Goal: Use online tool/utility: Utilize a website feature to perform a specific function

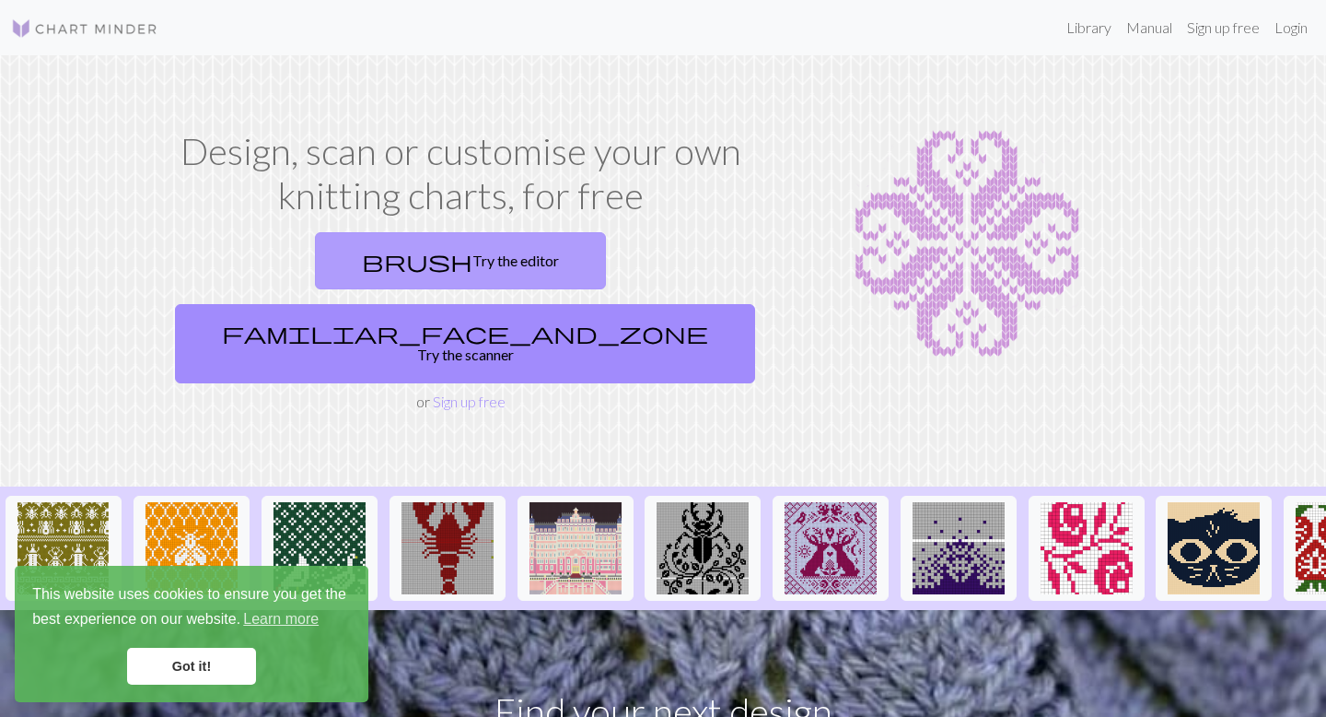
click at [332, 255] on link "brush Try the editor" at bounding box center [460, 260] width 291 height 57
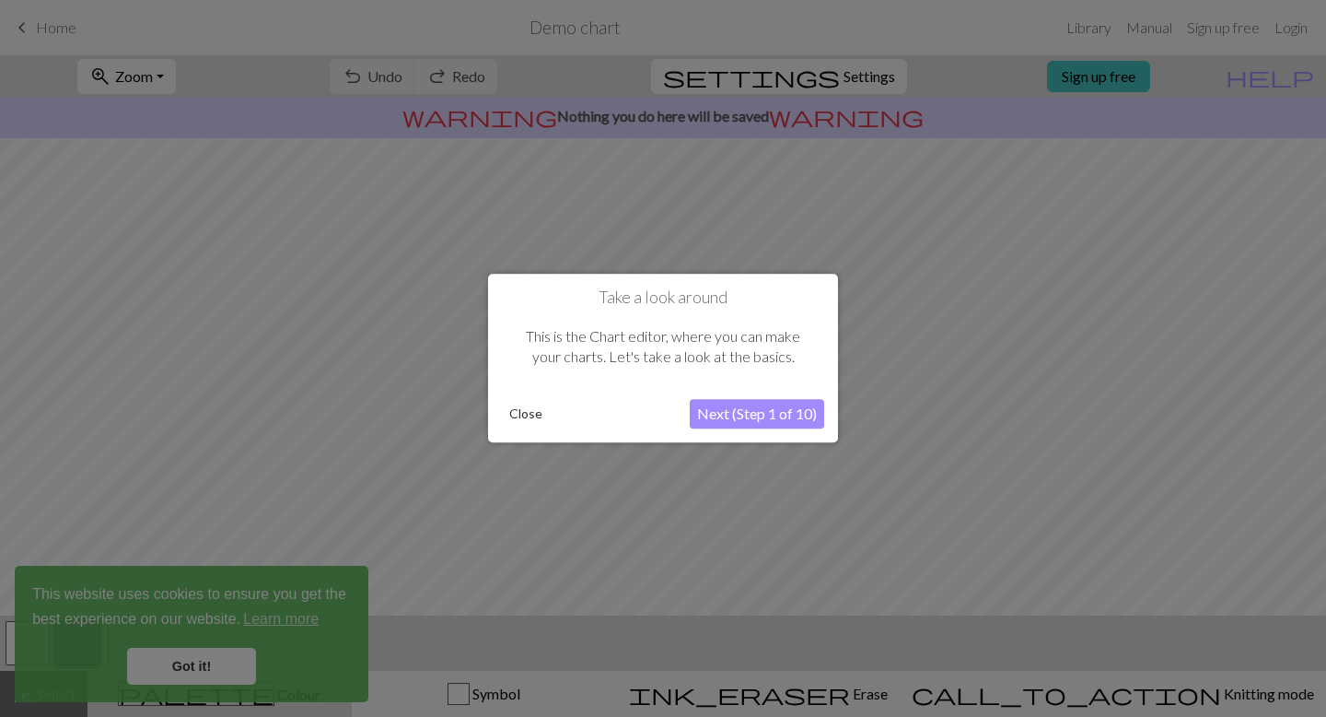
click at [531, 416] on button "Close" at bounding box center [526, 415] width 48 height 28
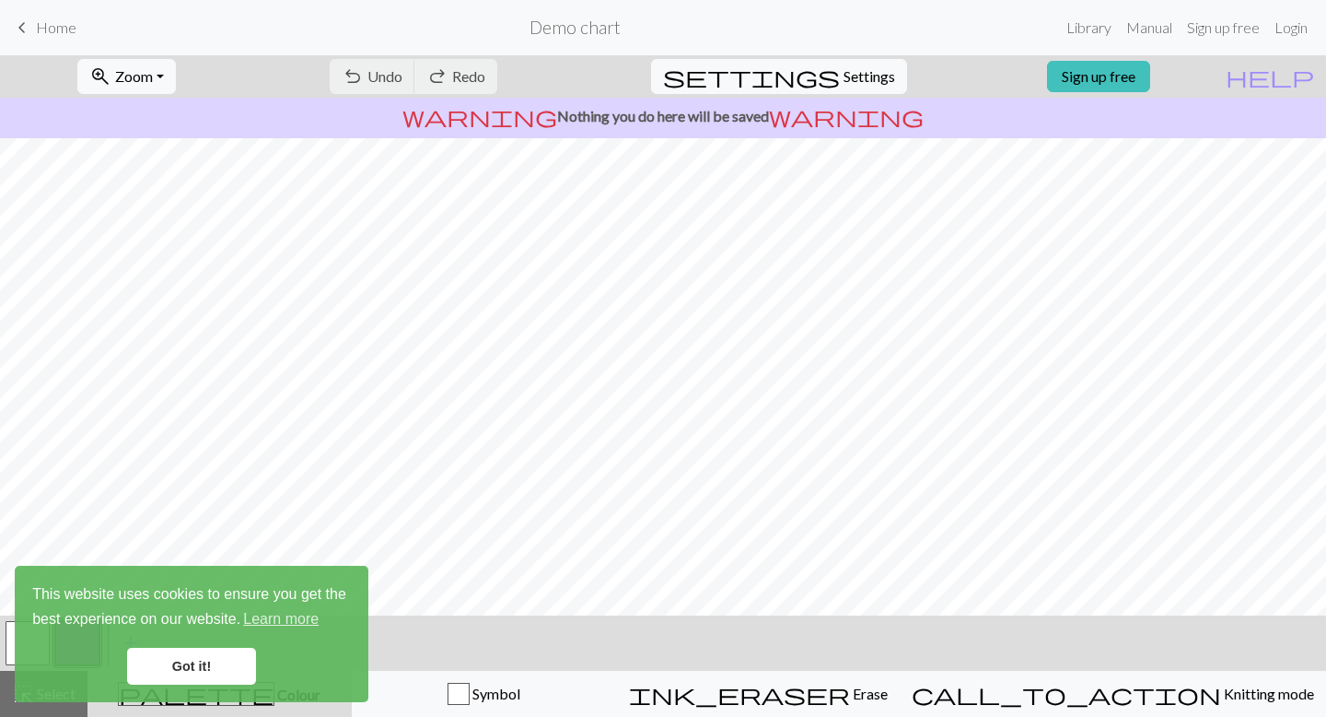
click at [205, 668] on link "Got it!" at bounding box center [191, 666] width 129 height 37
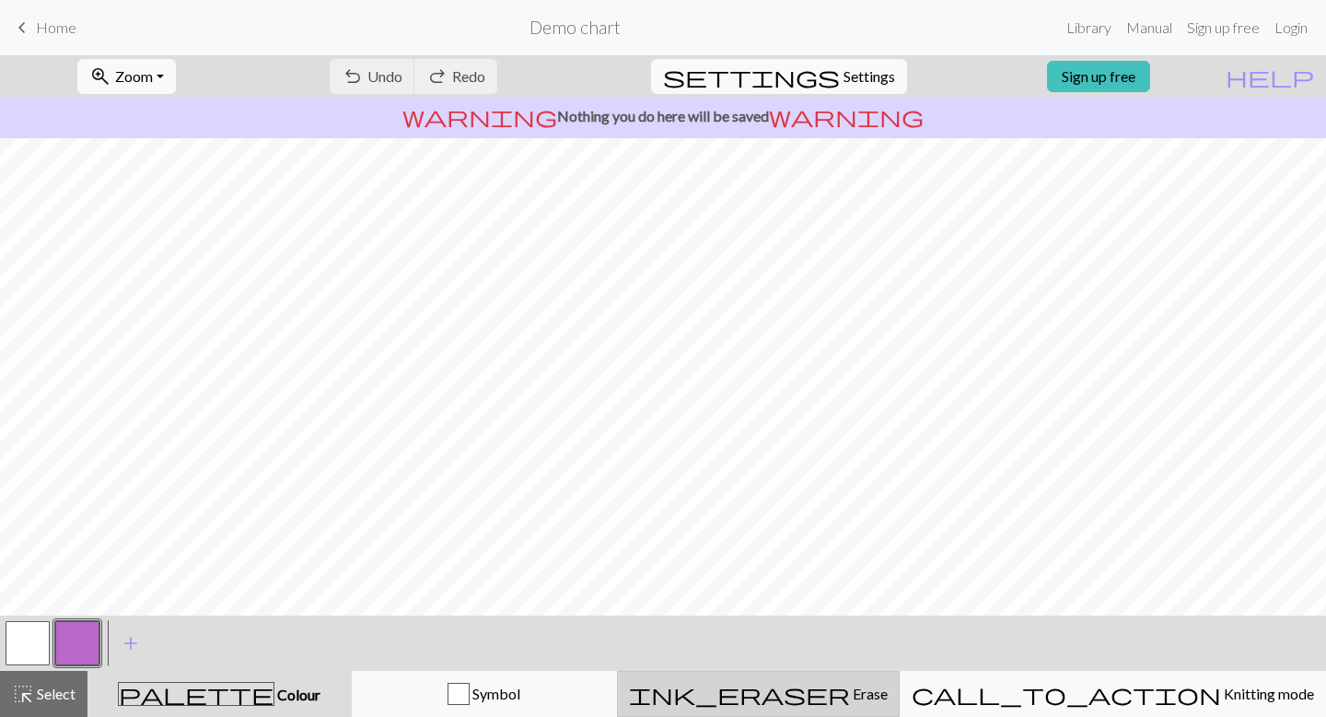
click at [875, 710] on button "ink_eraser Erase Erase" at bounding box center [758, 694] width 283 height 46
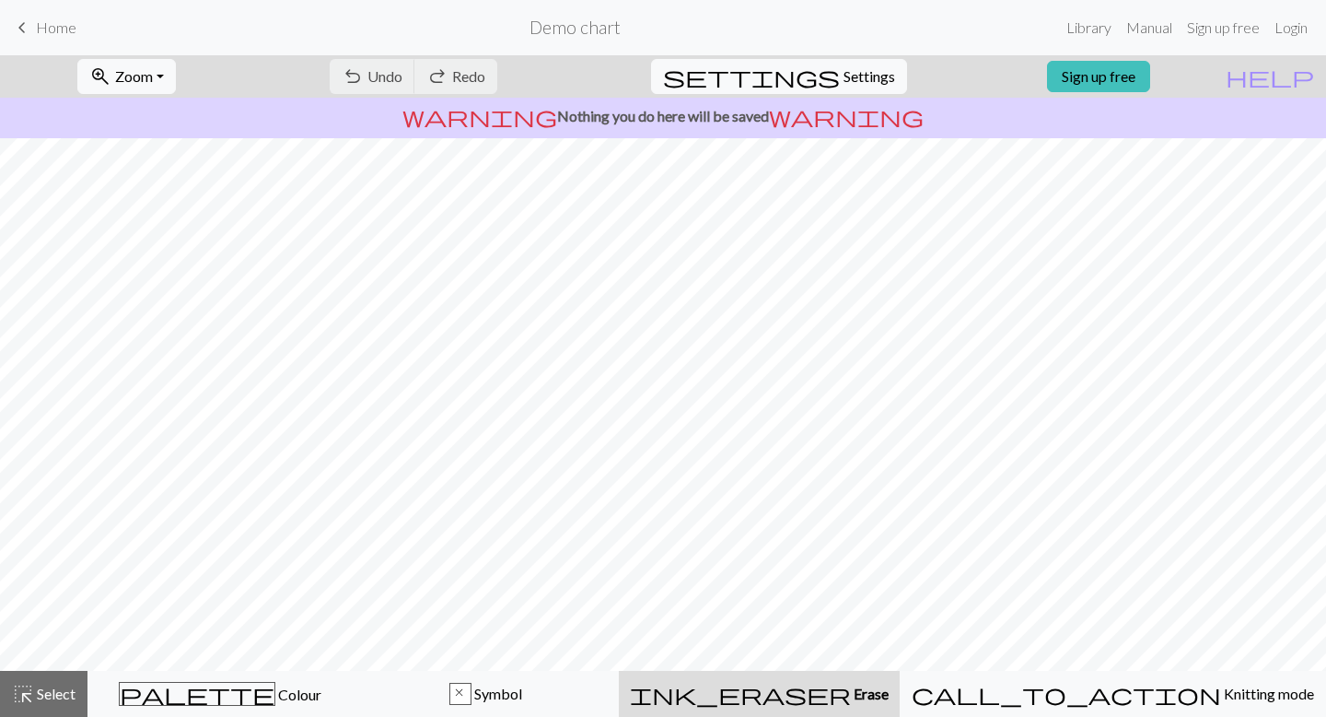
click at [875, 710] on button "ink_eraser Erase Erase" at bounding box center [759, 694] width 281 height 46
click at [403, 79] on span "Undo" at bounding box center [385, 76] width 35 height 18
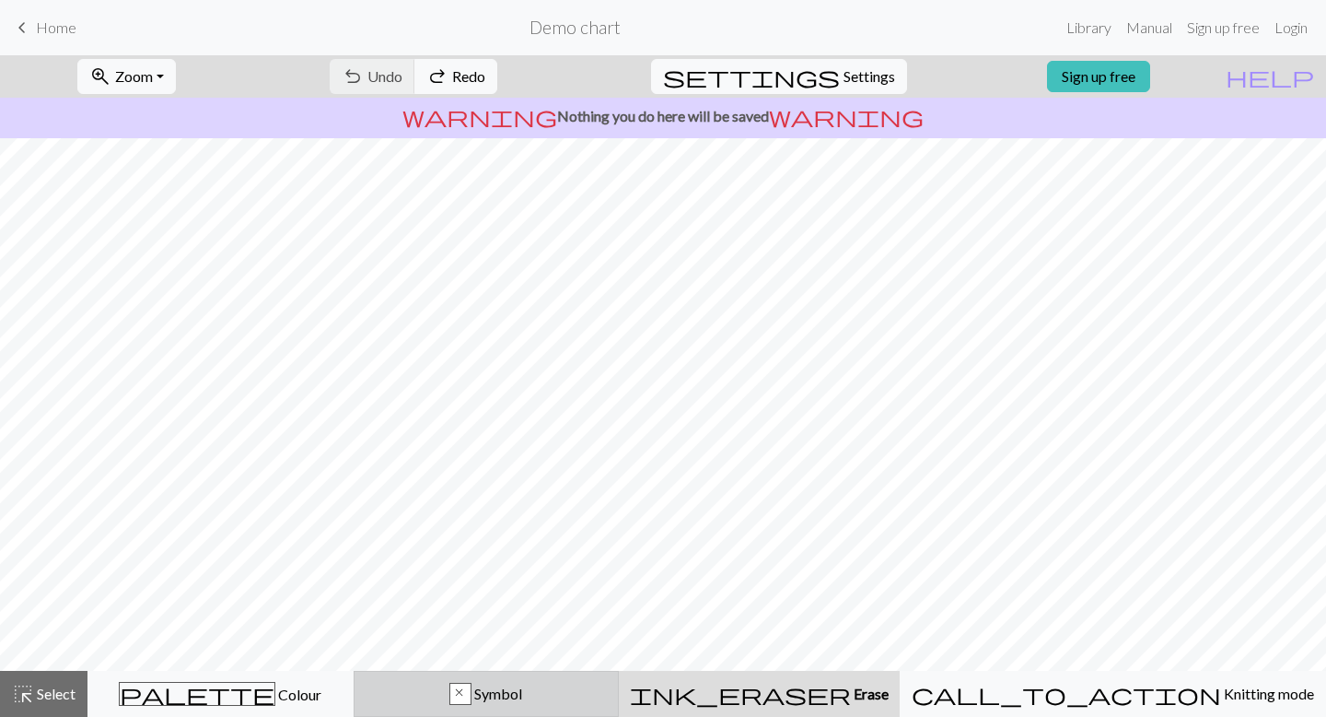
click at [471, 689] on div "x" at bounding box center [460, 694] width 20 height 22
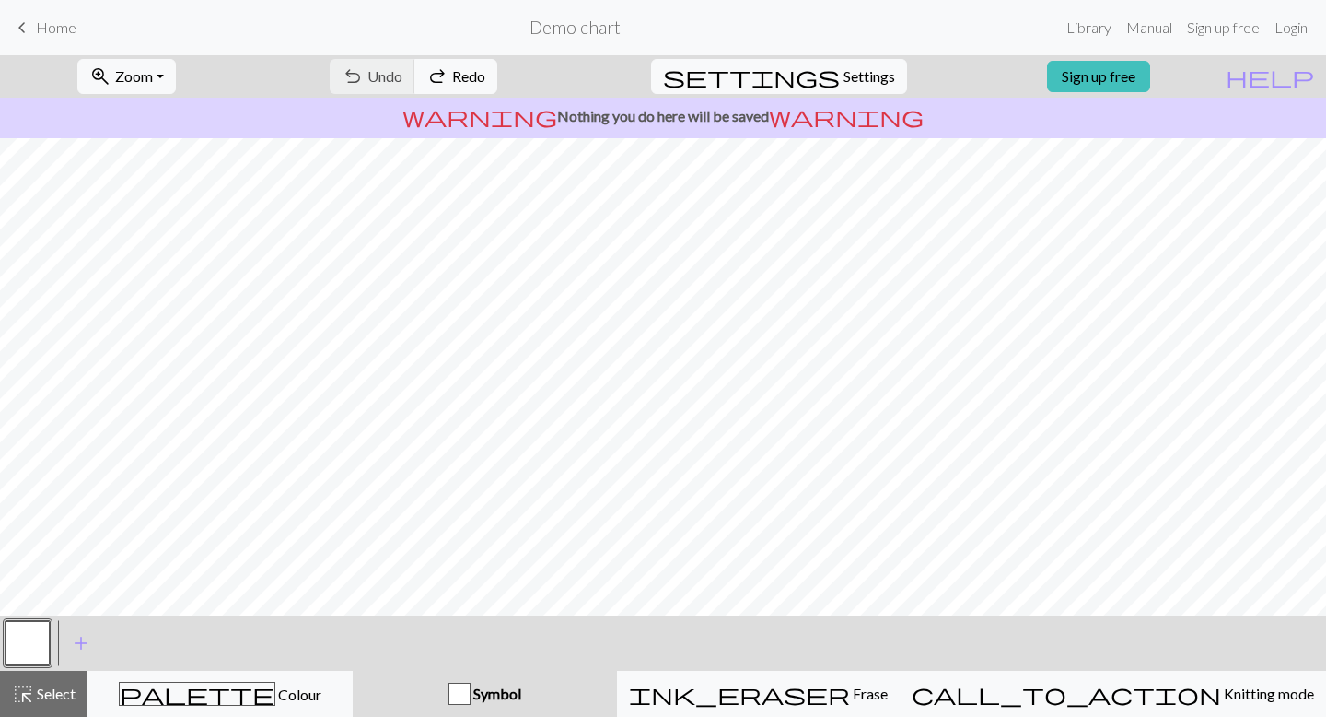
click at [471, 689] on div "button" at bounding box center [460, 694] width 22 height 22
click at [78, 641] on span "add" at bounding box center [81, 643] width 22 height 26
click at [86, 641] on button "button" at bounding box center [77, 643] width 44 height 44
click at [86, 641] on div "Edit symbol Name d f g h j k p s t F H J O P T / | 0 1 2 3 4 5 6 7 8 9 e m n G …" at bounding box center [663, 358] width 1326 height 717
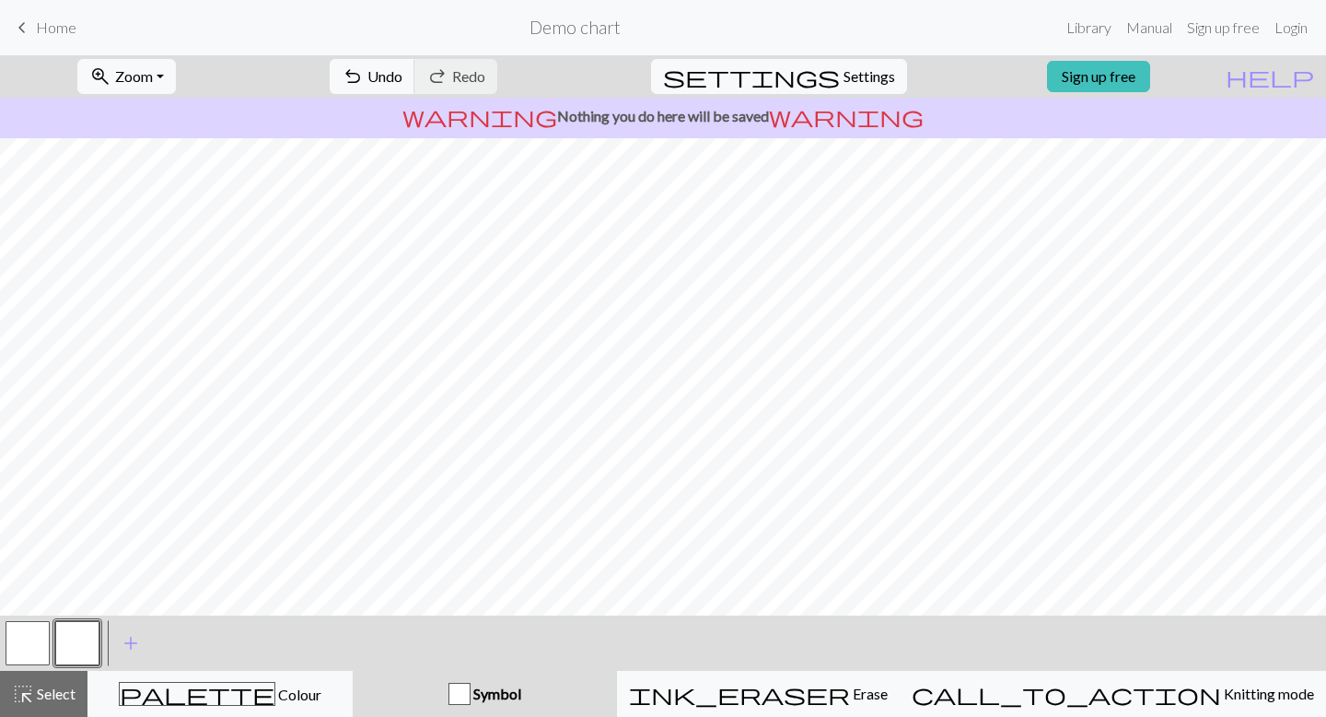
click at [158, 56] on div "zoom_in Zoom Zoom Fit all Fit width Fit height 50% 100% 150% 200%" at bounding box center [127, 76] width 126 height 42
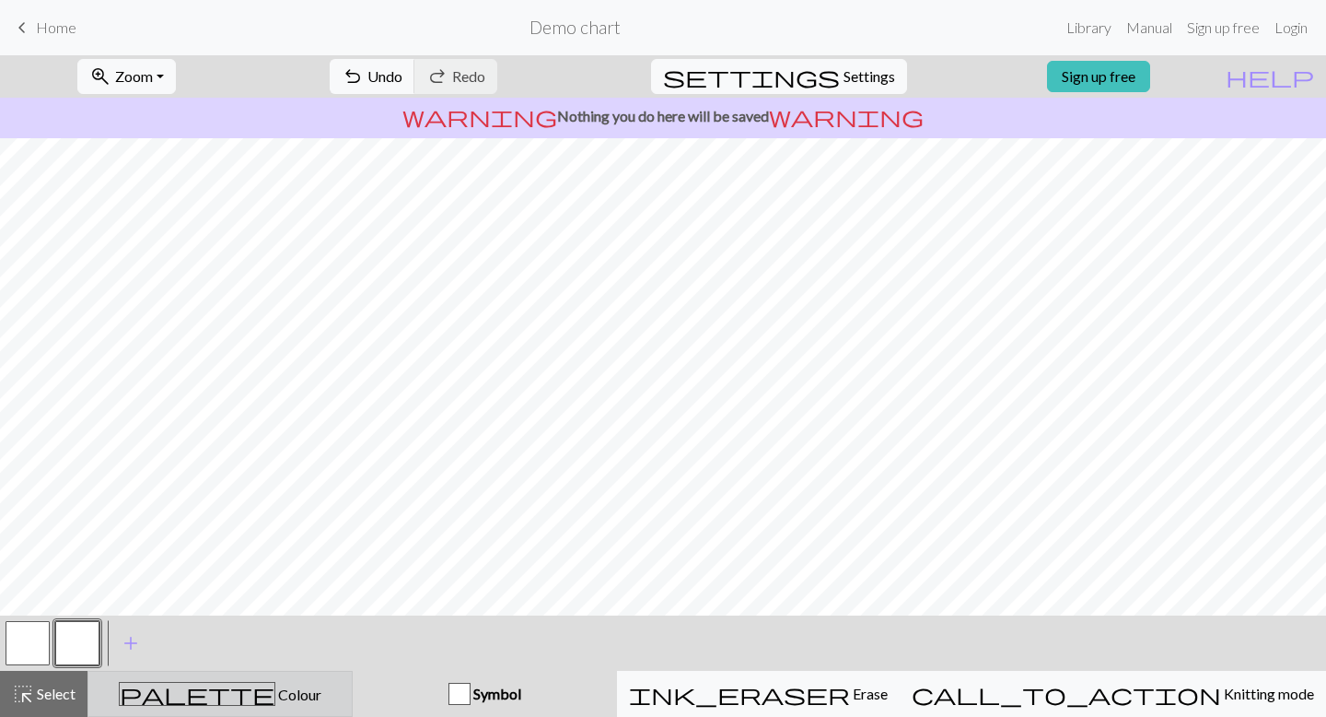
click at [267, 681] on button "palette Colour Colour" at bounding box center [220, 694] width 265 height 46
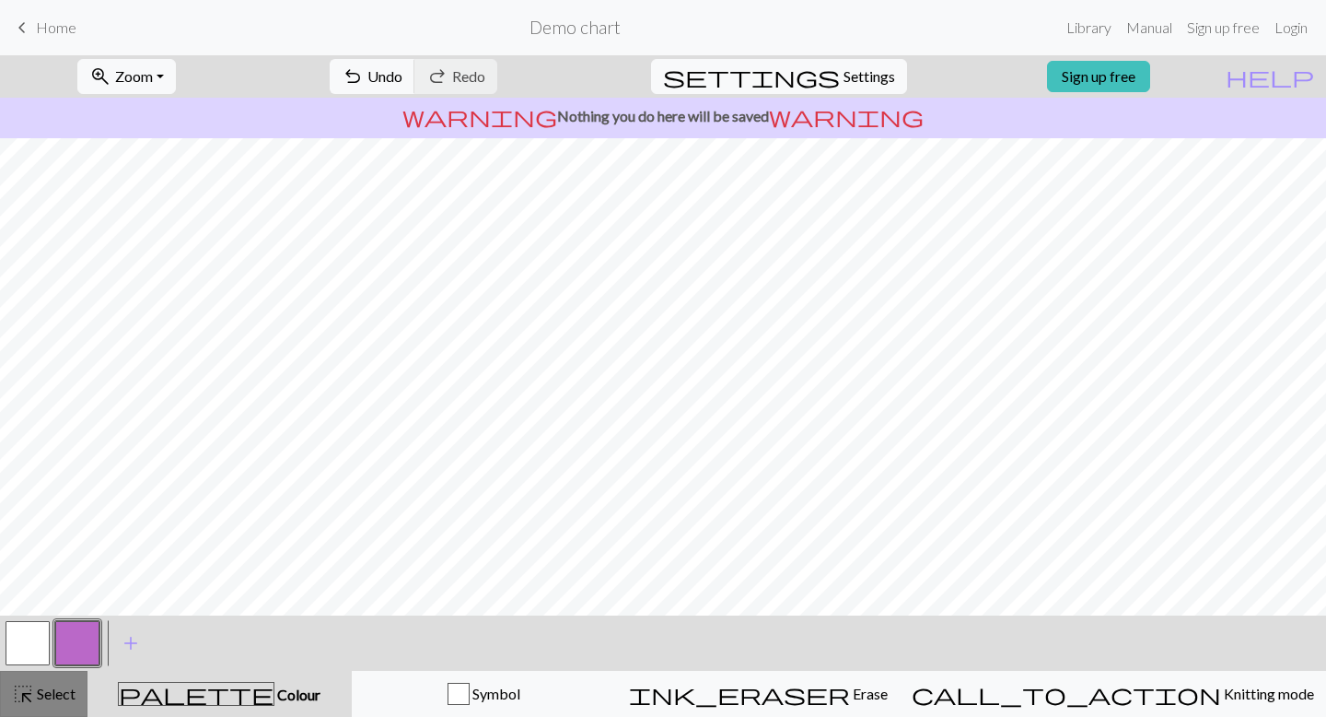
click at [52, 689] on span "Select" at bounding box center [54, 693] width 41 height 18
click at [78, 635] on button "button" at bounding box center [77, 643] width 44 height 44
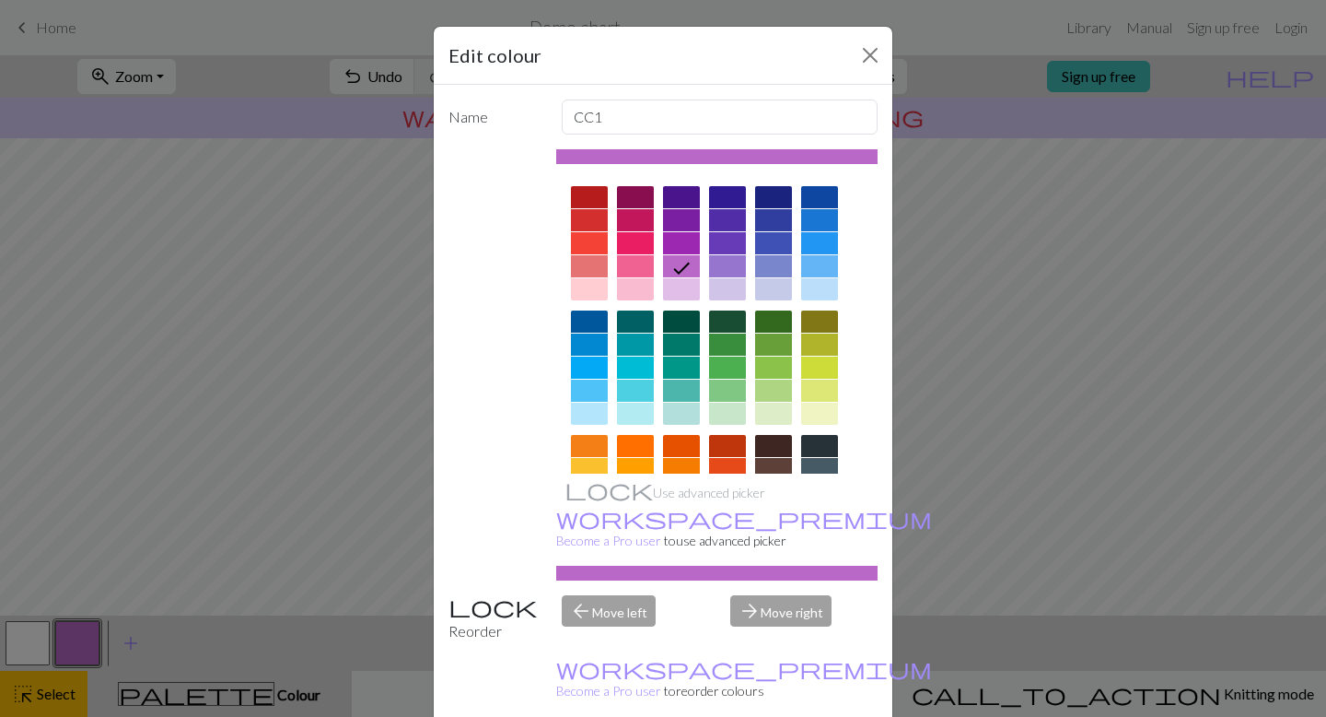
click at [636, 221] on div at bounding box center [635, 220] width 37 height 22
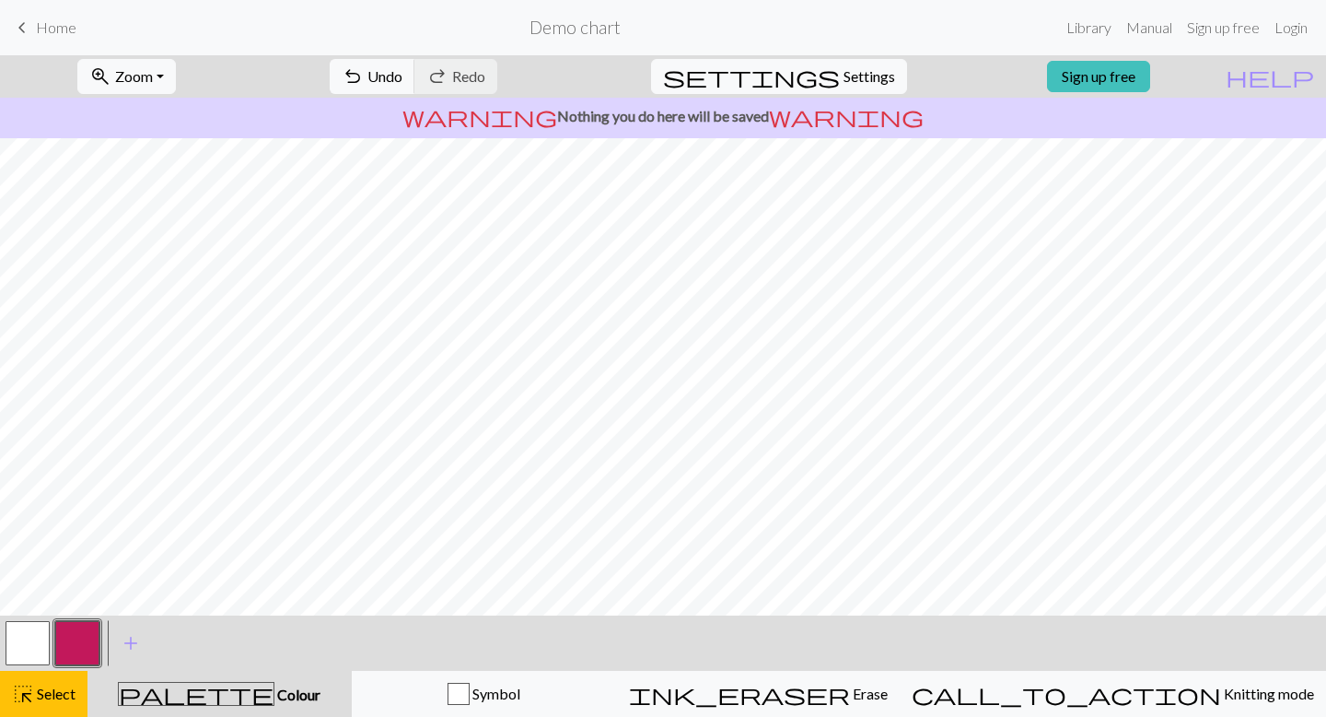
click at [79, 648] on button "button" at bounding box center [77, 643] width 44 height 44
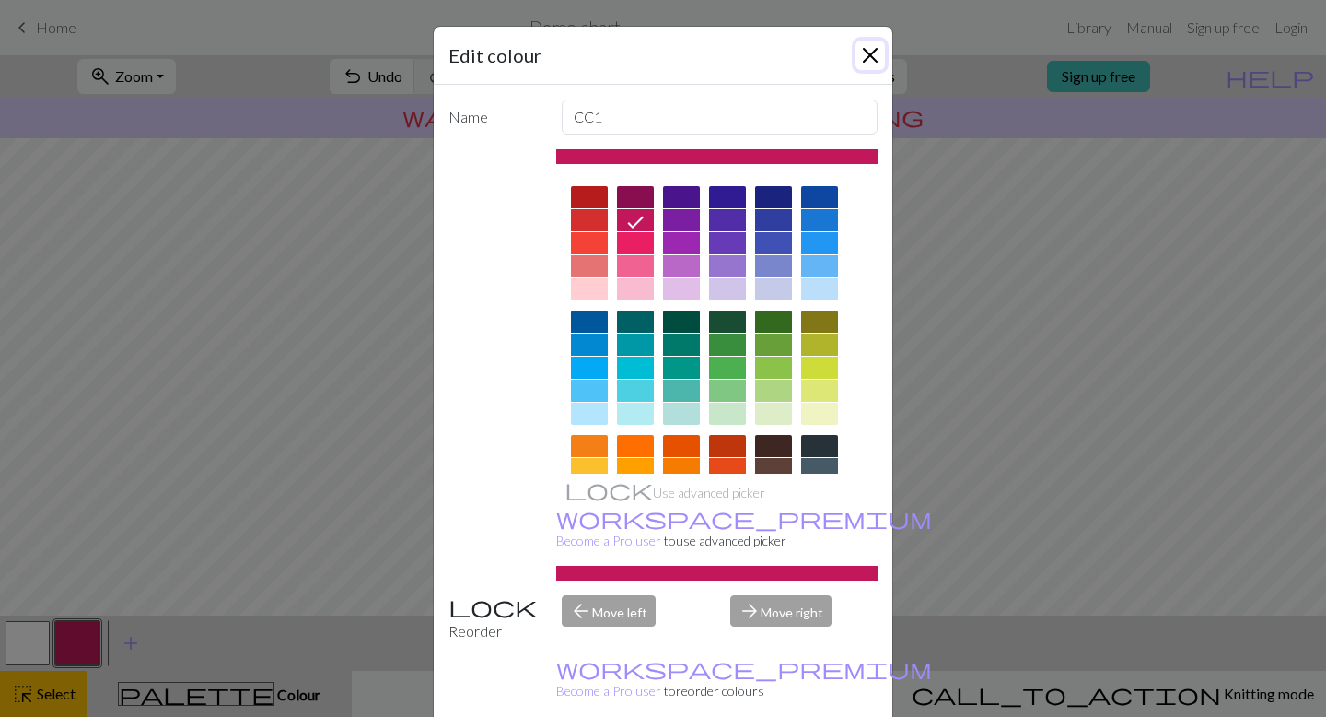
click at [869, 53] on button "Close" at bounding box center [870, 55] width 29 height 29
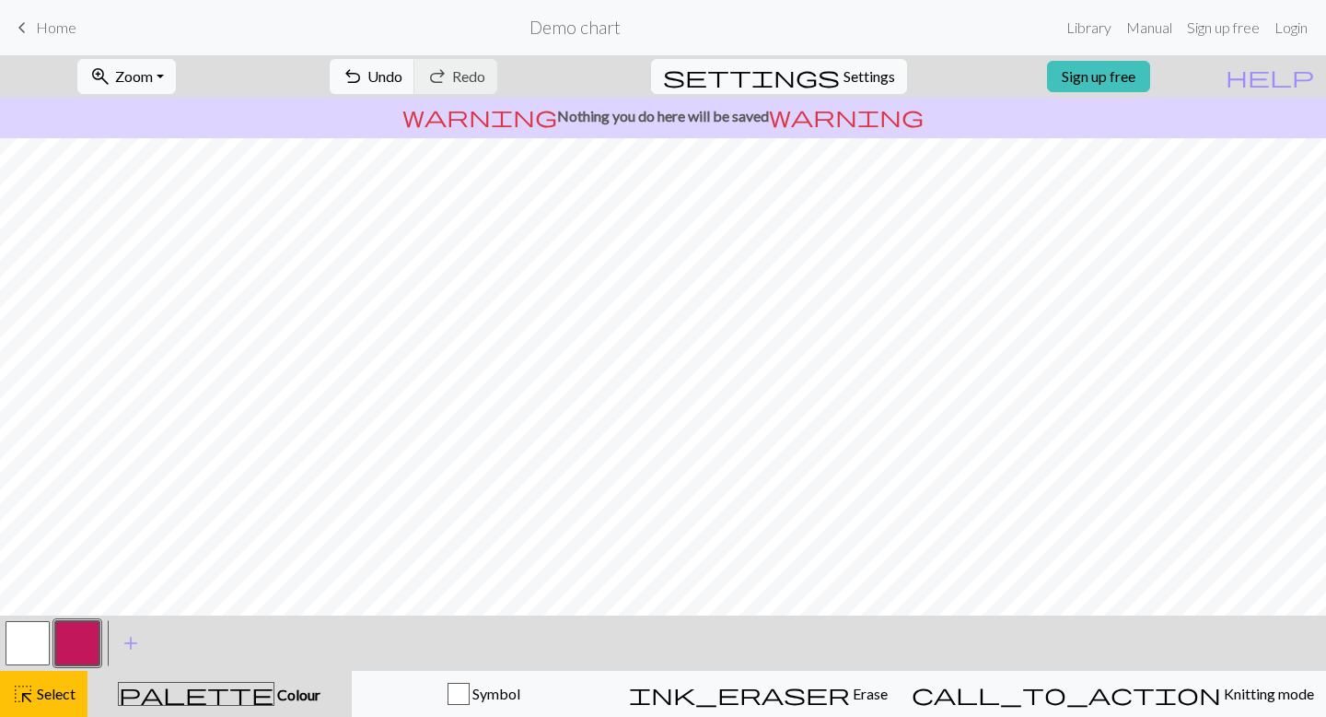
click at [86, 638] on button "button" at bounding box center [77, 643] width 44 height 44
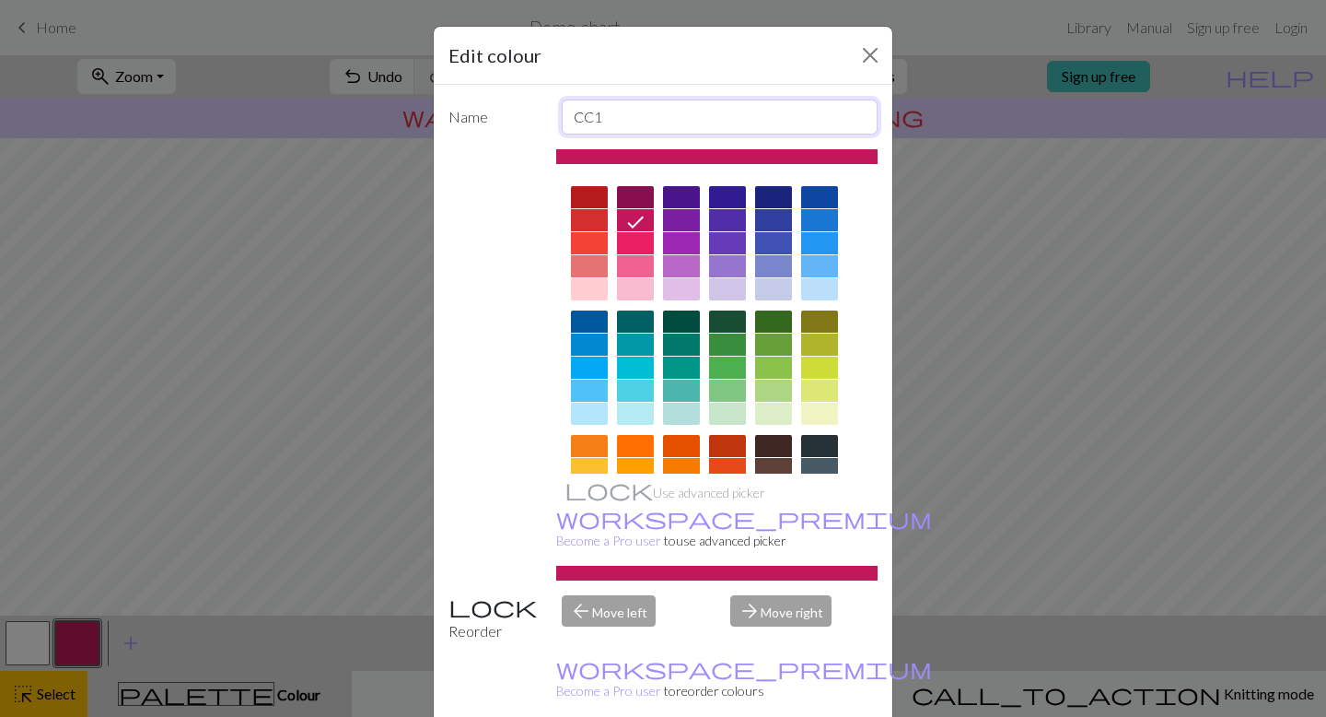
drag, startPoint x: 649, startPoint y: 122, endPoint x: 497, endPoint y: 123, distance: 152.0
click at [497, 123] on div "Name CC1" at bounding box center [663, 116] width 451 height 35
type input "FFFFF"
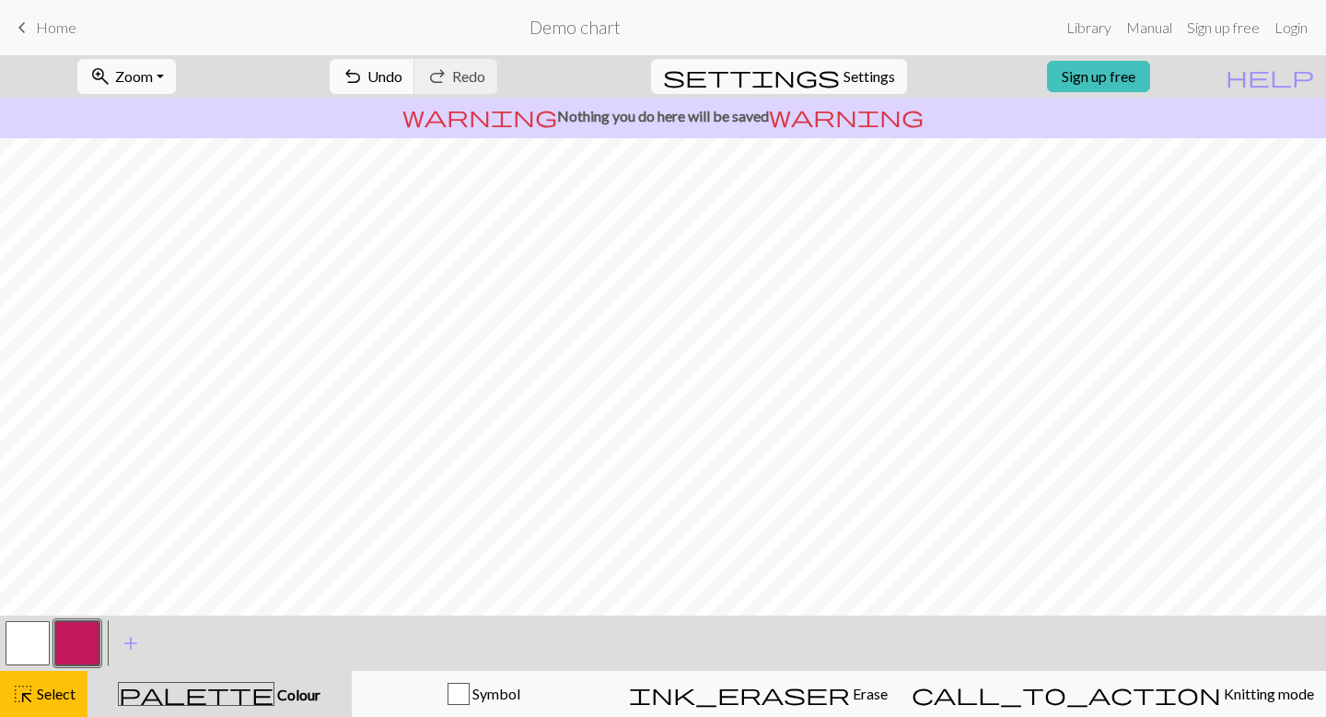
click at [46, 652] on button "button" at bounding box center [28, 643] width 44 height 44
click at [29, 648] on button "button" at bounding box center [28, 643] width 44 height 44
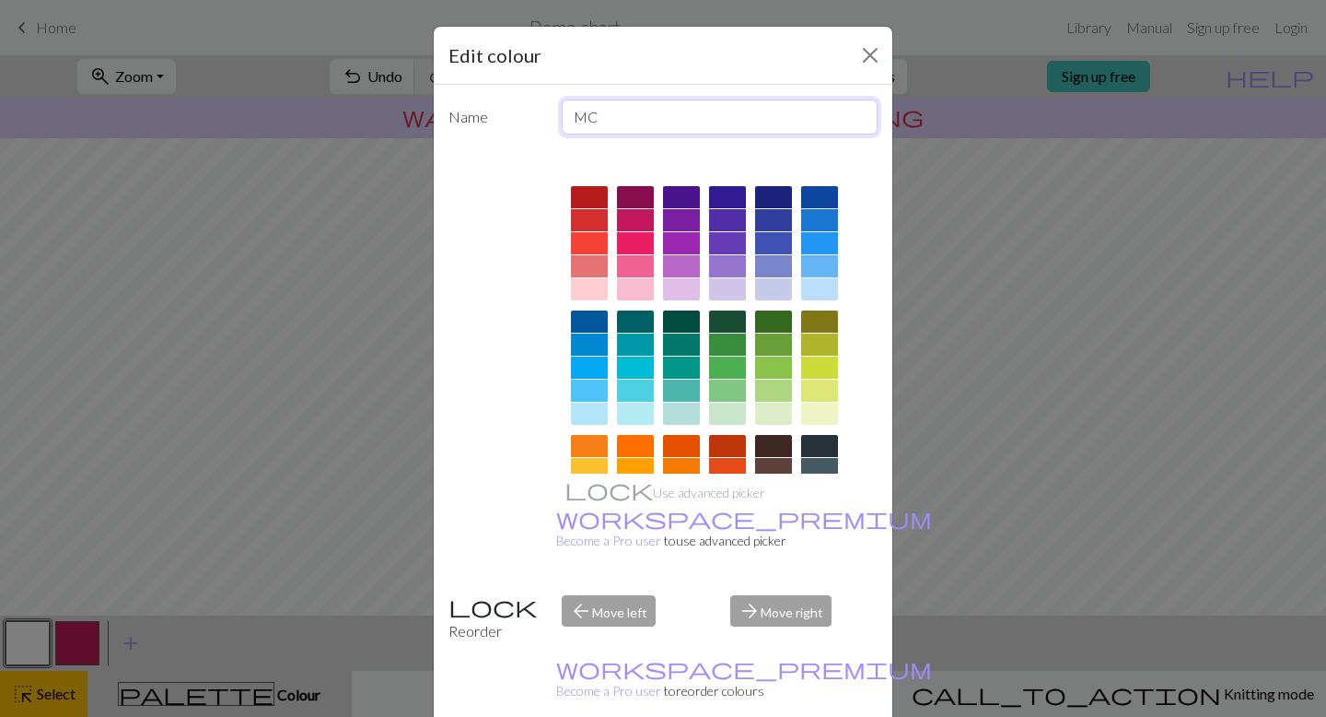
drag, startPoint x: 611, startPoint y: 118, endPoint x: 519, endPoint y: 120, distance: 91.2
click at [519, 119] on div "Name MC" at bounding box center [663, 116] width 451 height 35
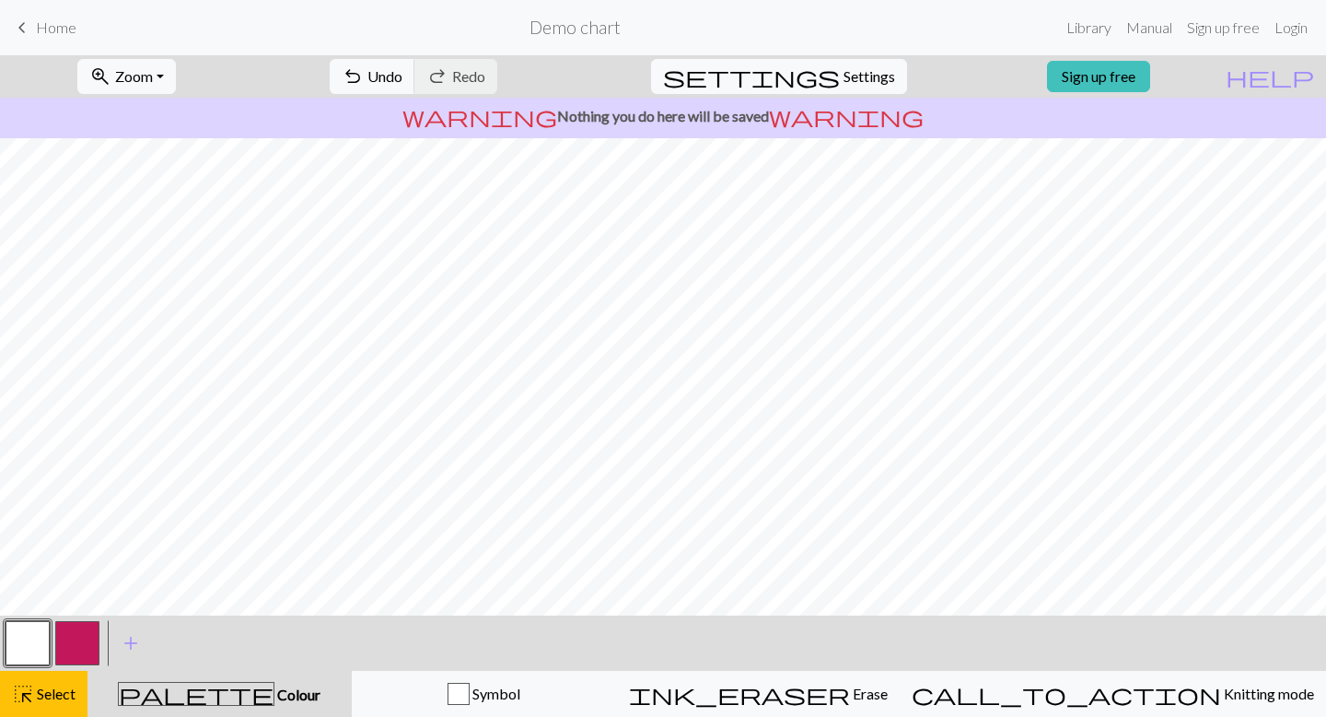
click at [72, 643] on button "button" at bounding box center [77, 643] width 44 height 44
click at [80, 645] on button "button" at bounding box center [77, 643] width 44 height 44
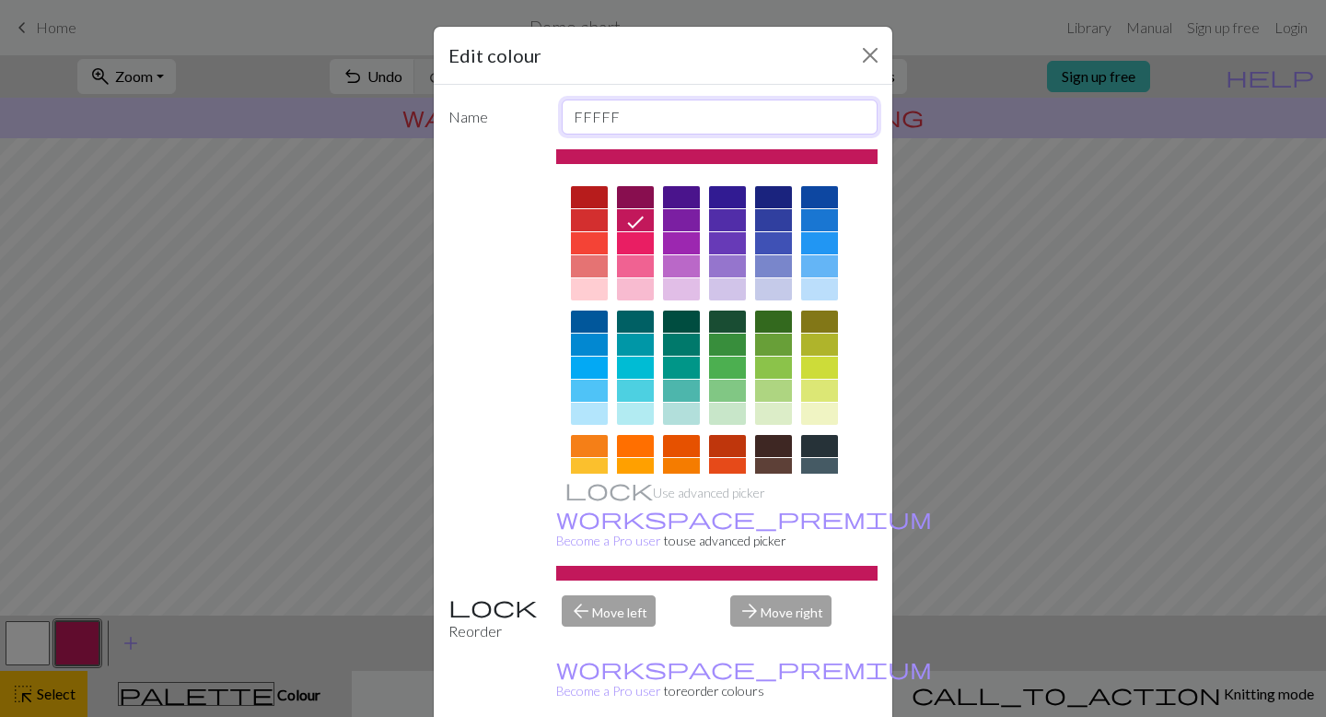
click at [634, 105] on input "FFFFF" at bounding box center [720, 116] width 317 height 35
paste input "MC"
type input "MC"
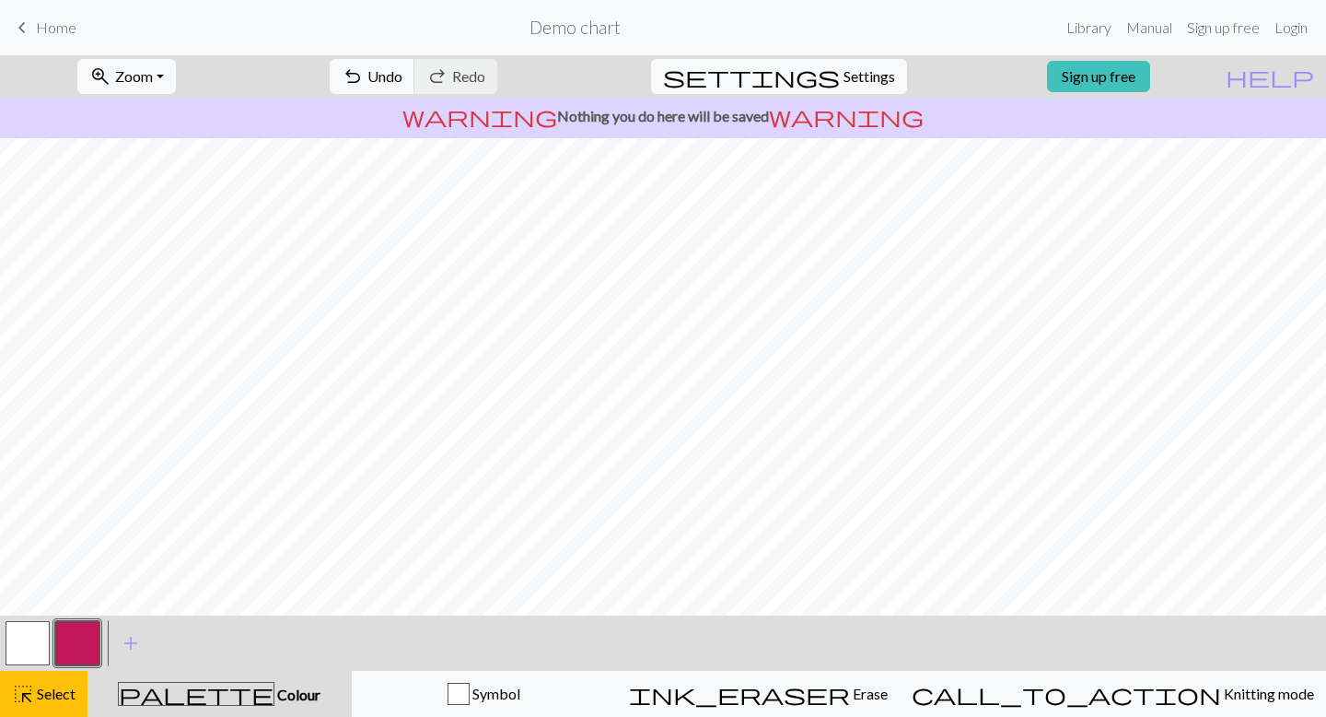
click at [71, 637] on button "button" at bounding box center [77, 643] width 44 height 44
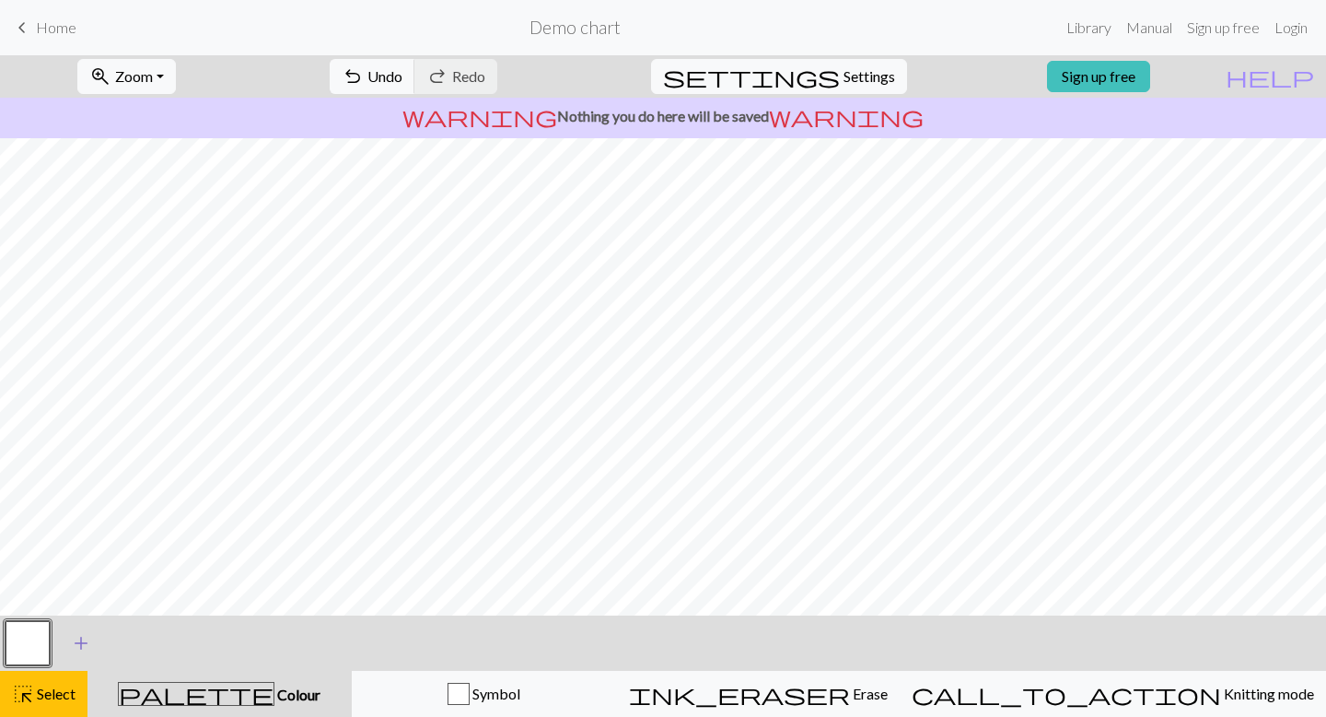
click at [76, 641] on span "add" at bounding box center [81, 643] width 22 height 26
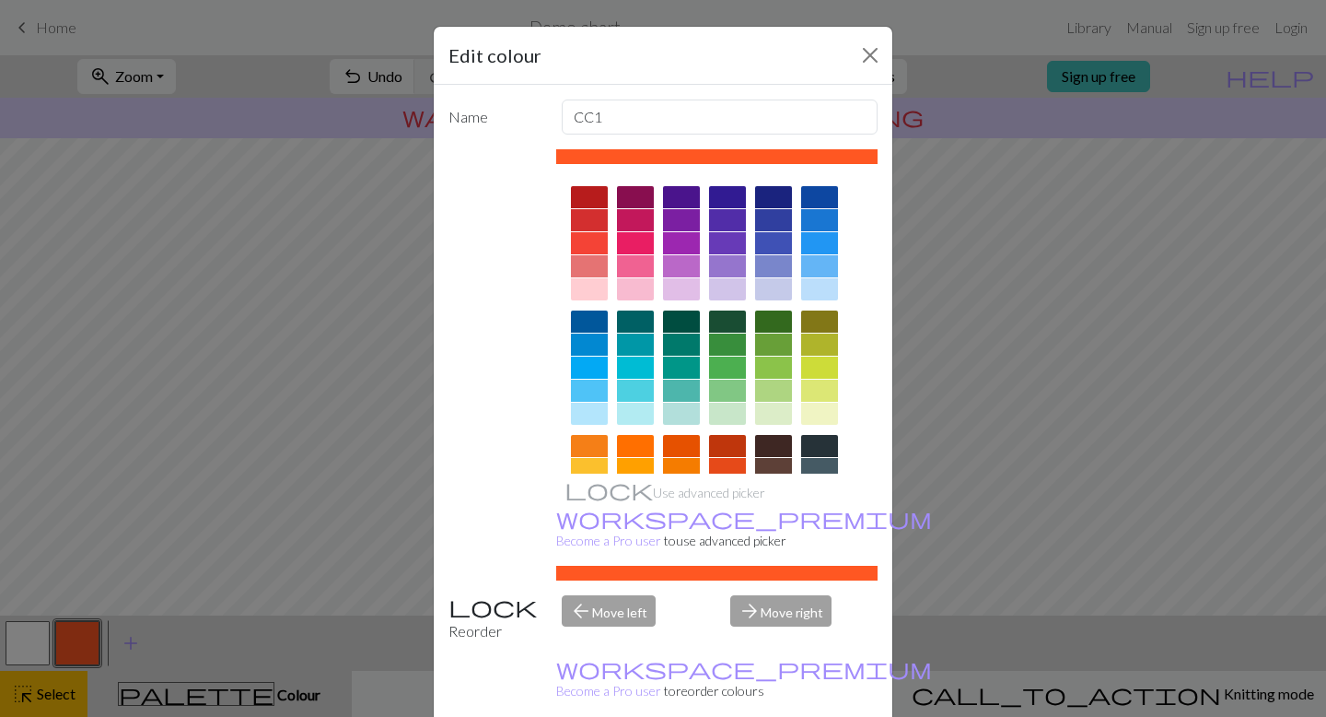
click at [590, 204] on div at bounding box center [589, 197] width 37 height 22
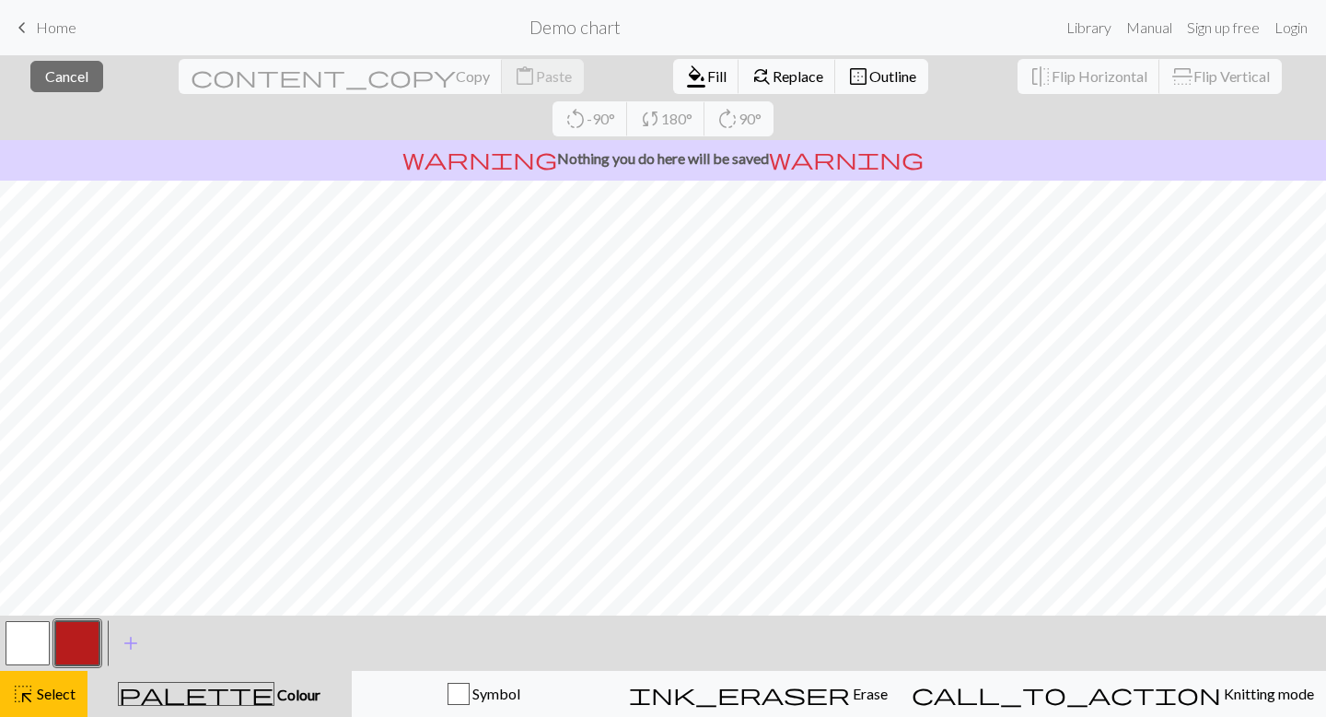
click at [483, 628] on div "< > add Add a colour" at bounding box center [663, 642] width 1326 height 55
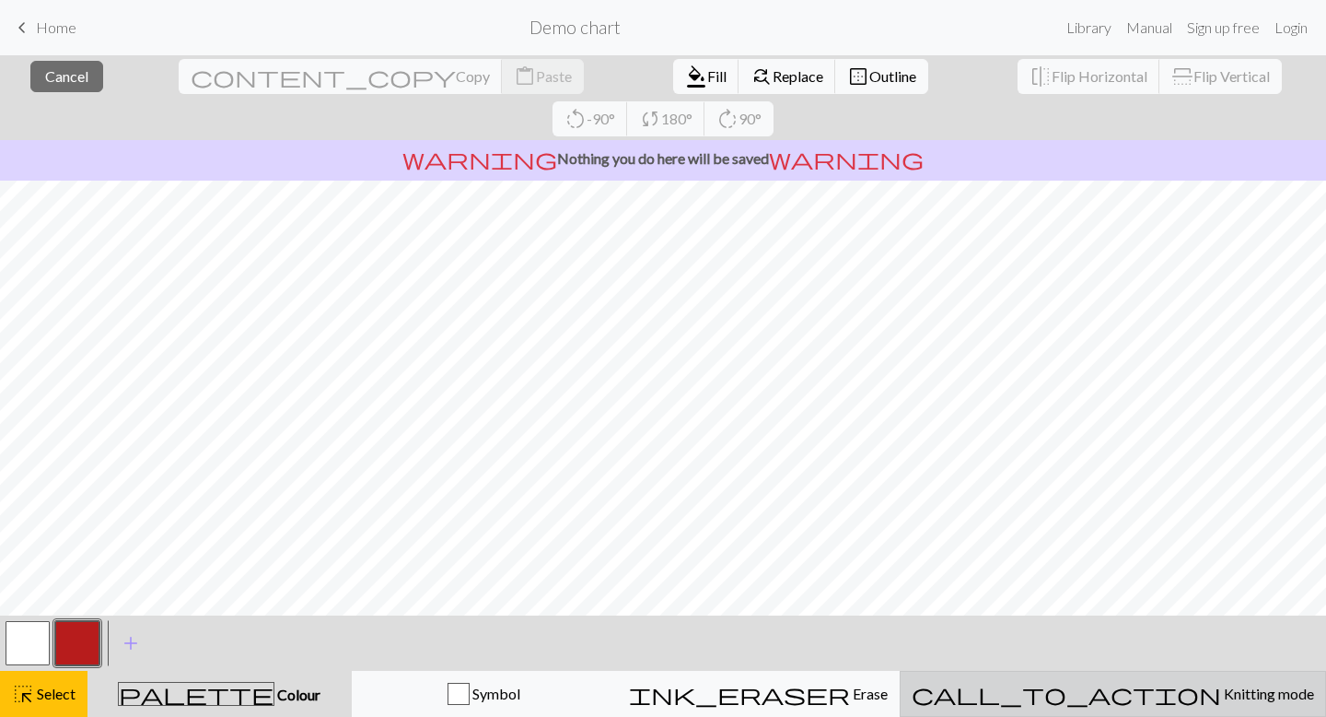
click at [1221, 688] on span "Knitting mode" at bounding box center [1267, 693] width 93 height 18
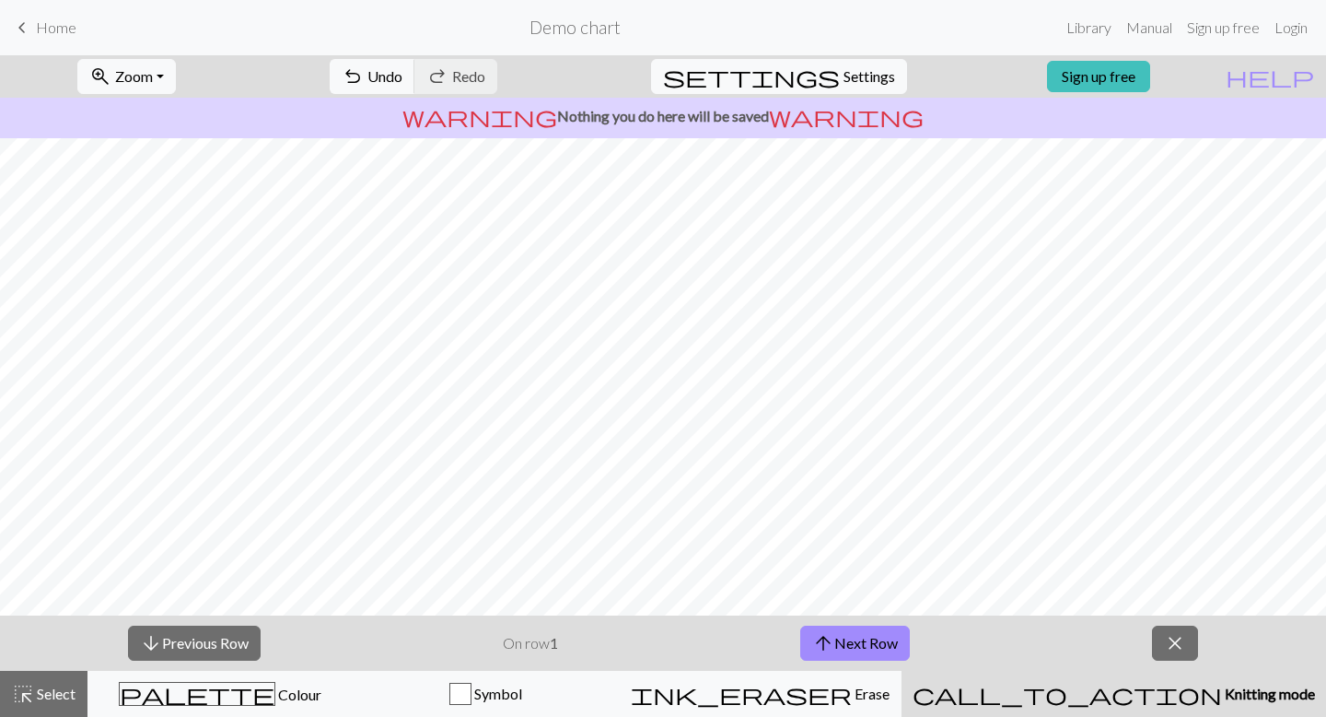
click at [1222, 685] on span "Knitting mode" at bounding box center [1268, 693] width 93 height 18
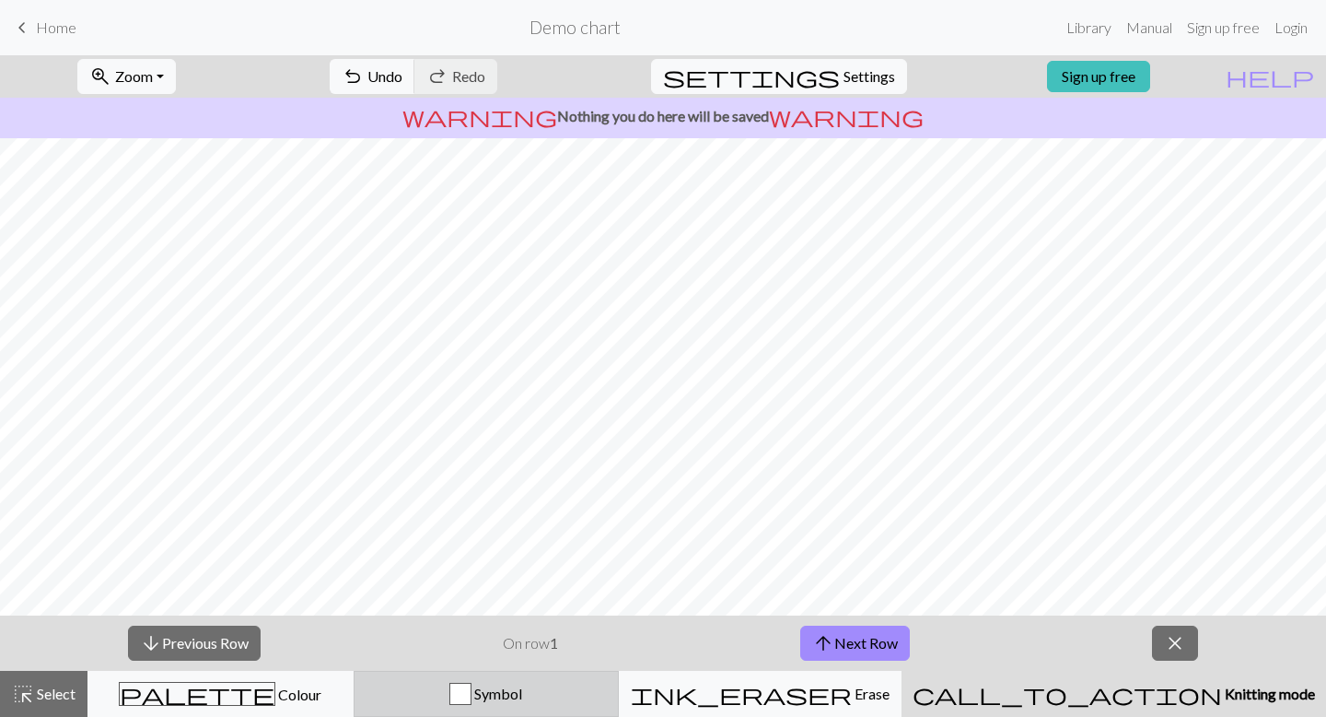
click at [492, 695] on div "Symbol" at bounding box center [487, 694] width 242 height 22
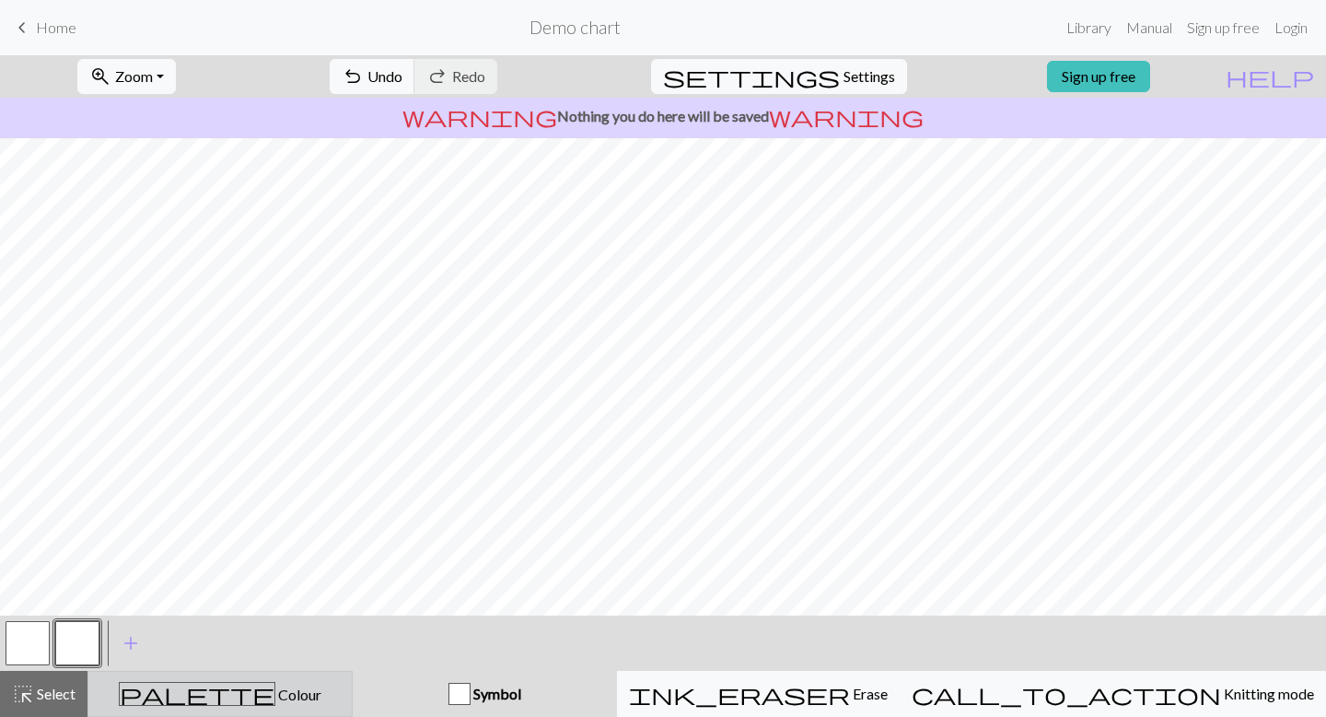
click at [298, 690] on div "palette Colour Colour" at bounding box center [219, 694] width 241 height 24
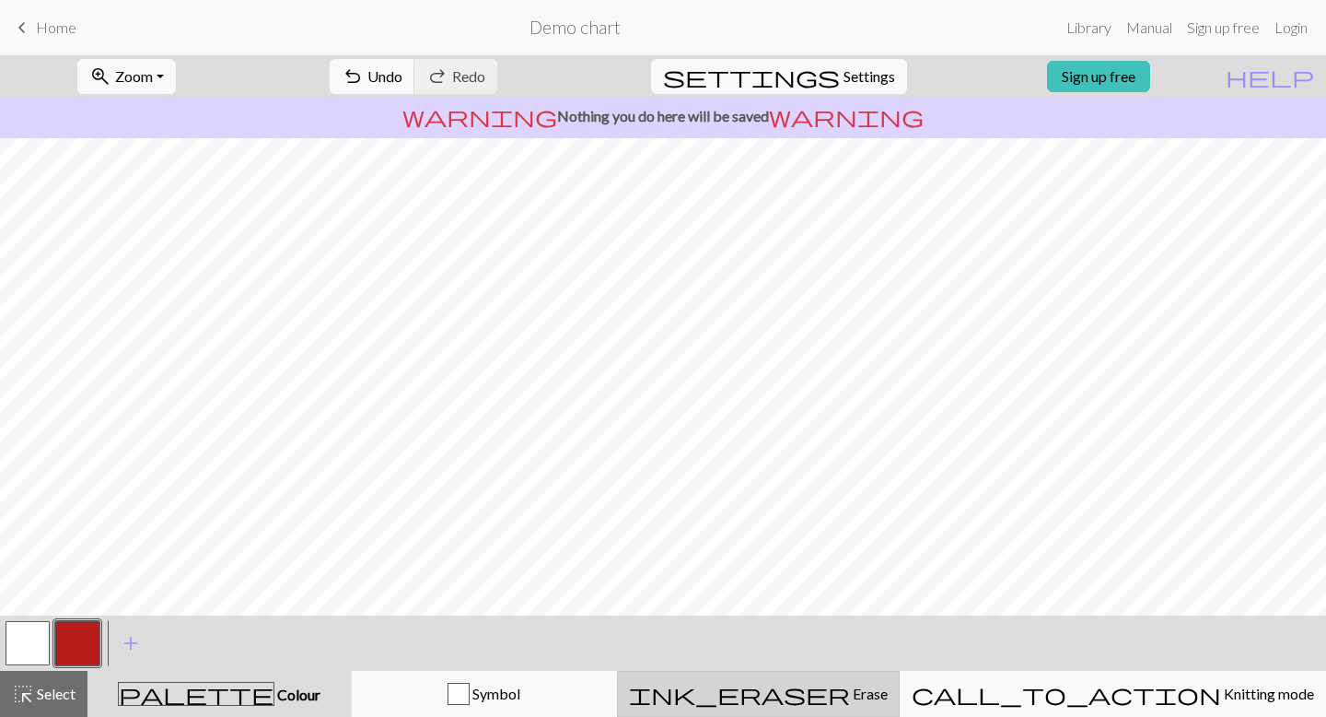
click at [845, 671] on button "ink_eraser Erase Erase" at bounding box center [758, 694] width 283 height 46
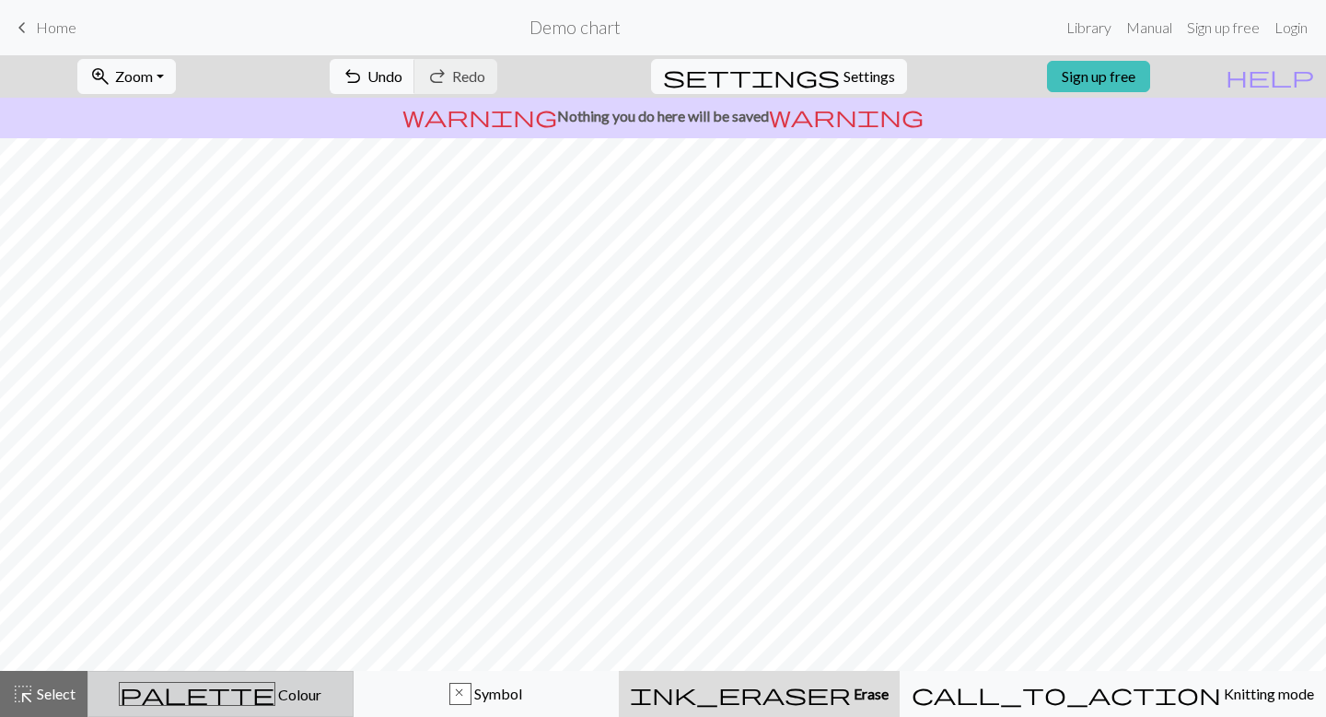
click at [331, 699] on div "palette Colour Colour" at bounding box center [220, 694] width 242 height 24
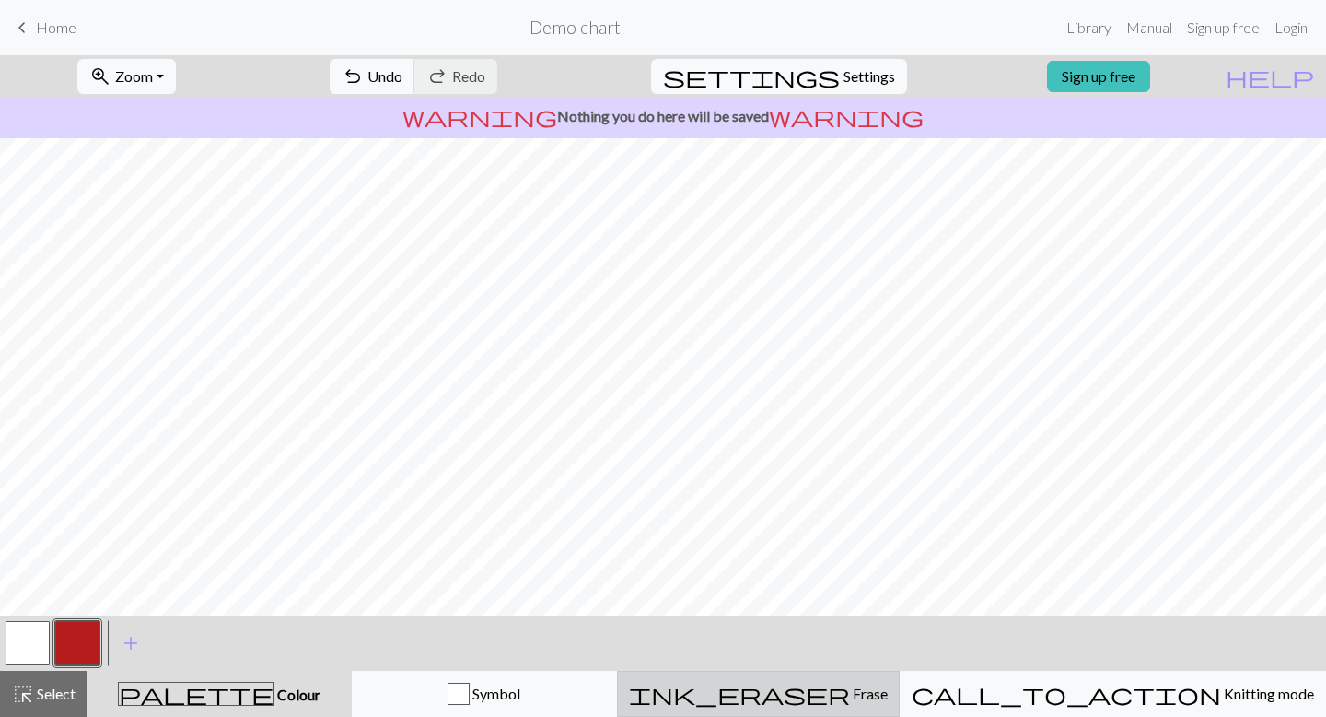
click at [857, 699] on span "Erase" at bounding box center [869, 693] width 38 height 18
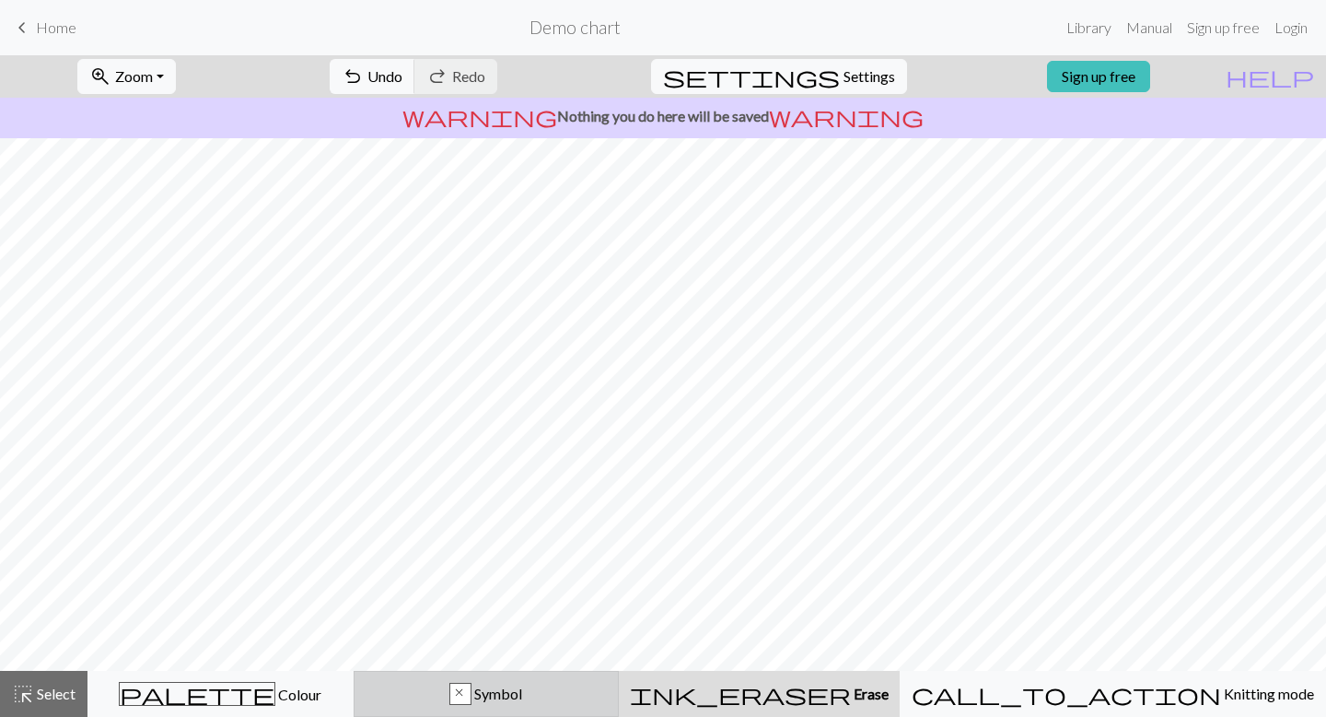
click at [522, 685] on span "Symbol" at bounding box center [497, 693] width 51 height 18
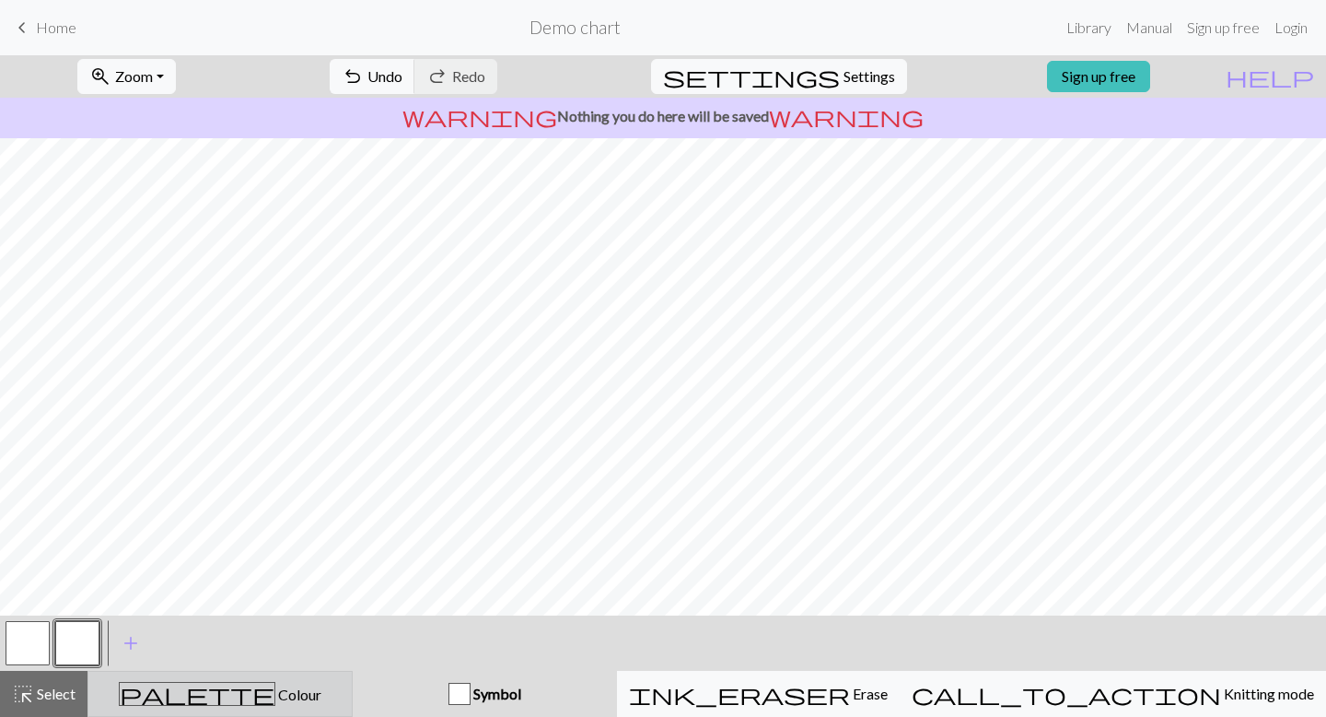
click at [341, 682] on div "palette Colour Colour" at bounding box center [219, 694] width 241 height 24
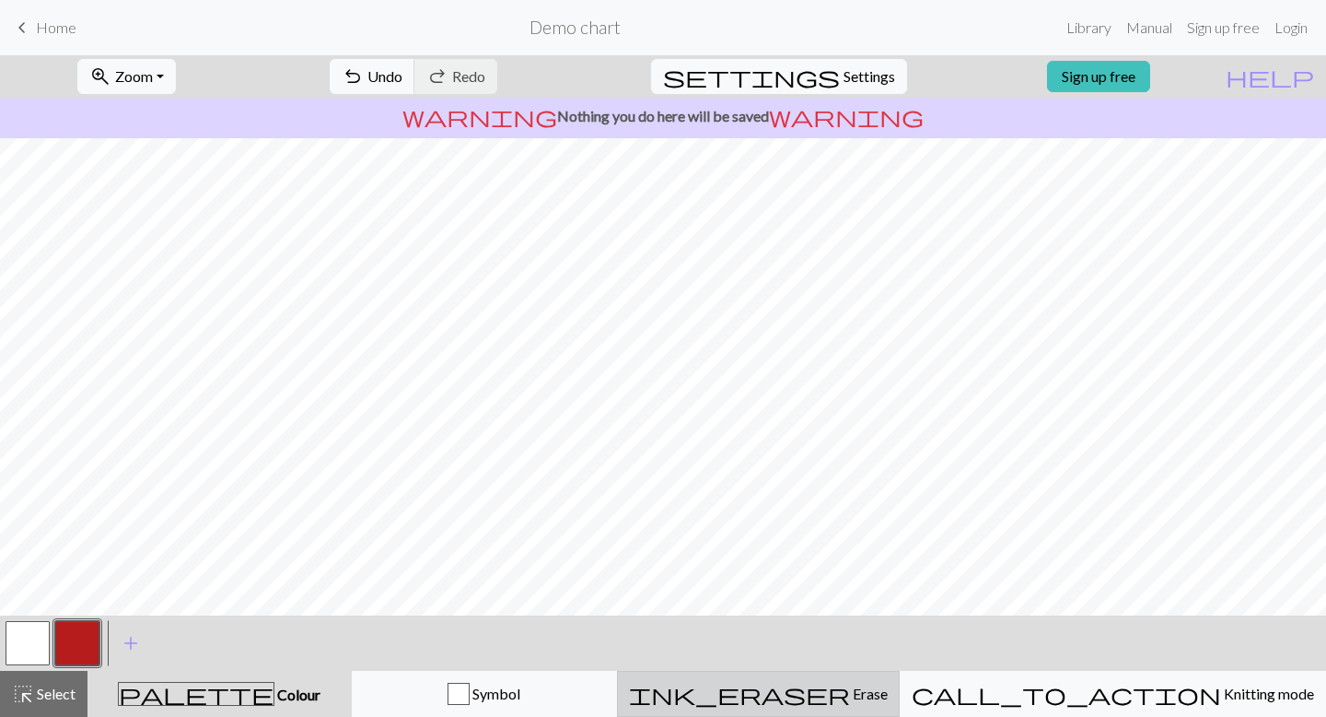
click at [846, 703] on span "ink_eraser" at bounding box center [739, 694] width 221 height 26
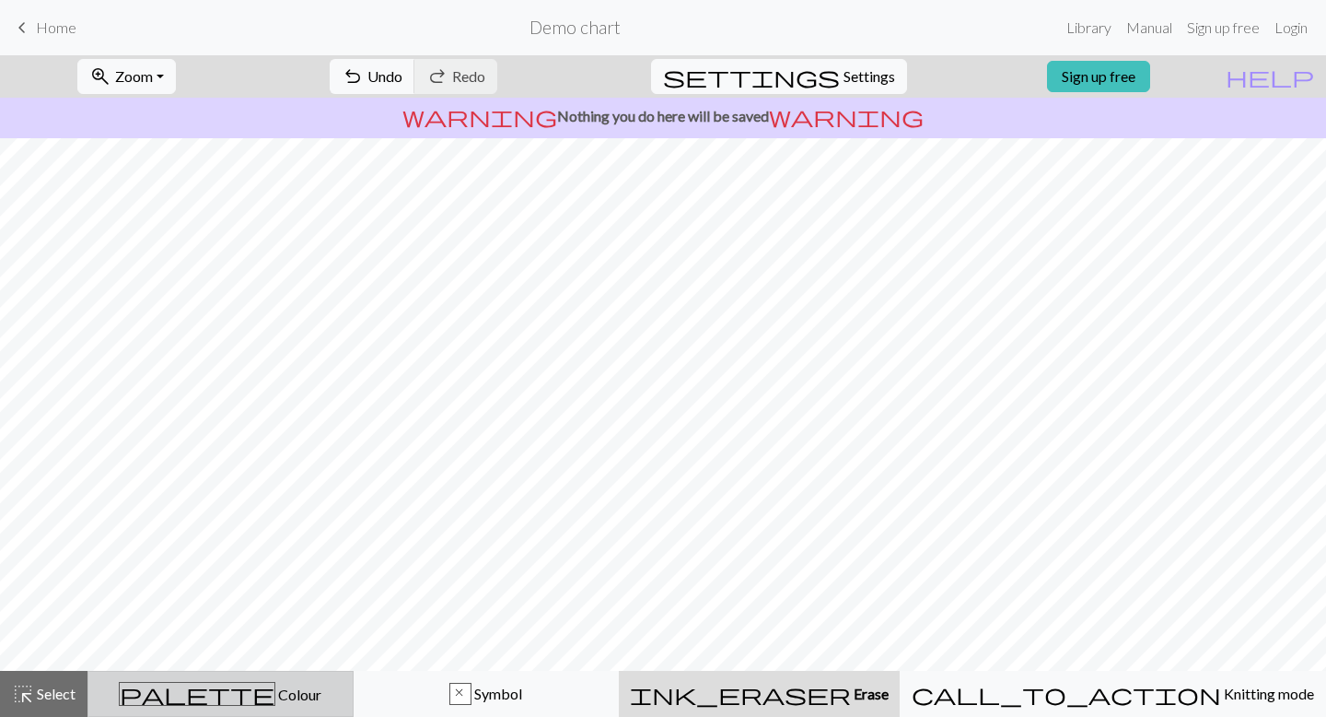
click at [275, 695] on span "Colour" at bounding box center [298, 694] width 46 height 18
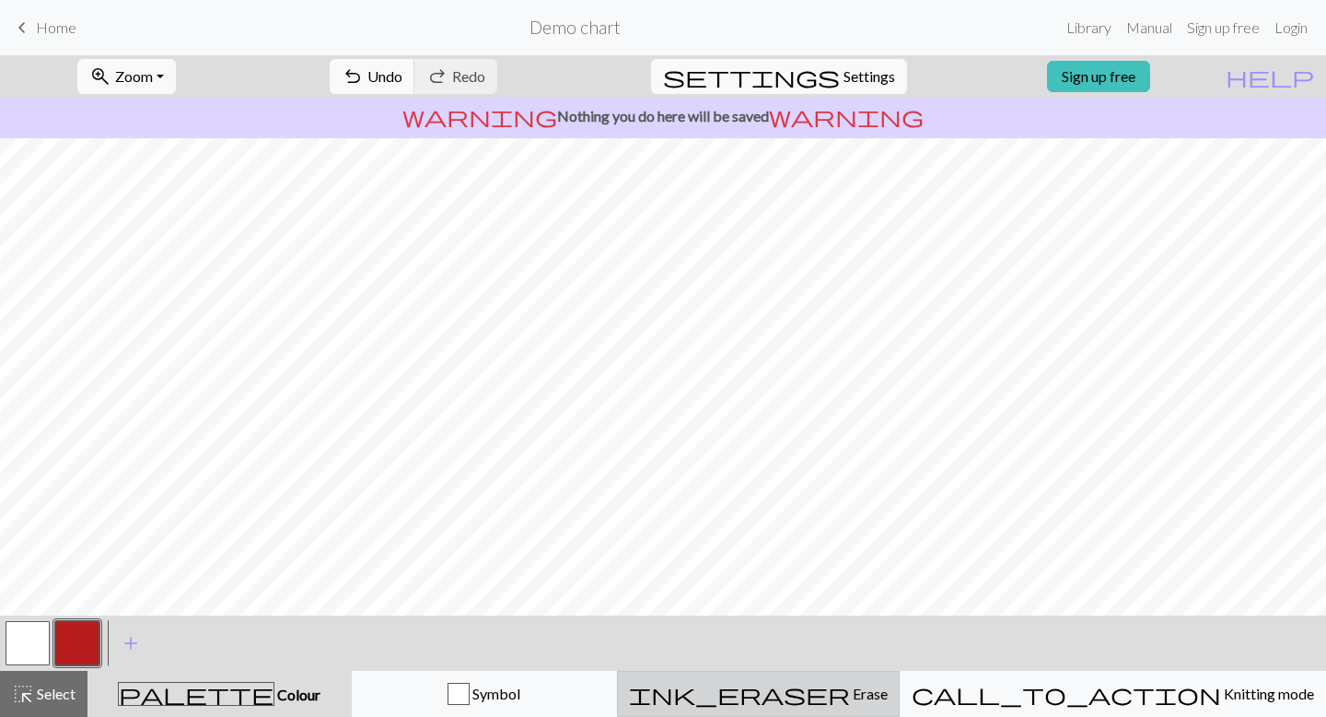
click at [846, 690] on span "ink_eraser" at bounding box center [739, 694] width 221 height 26
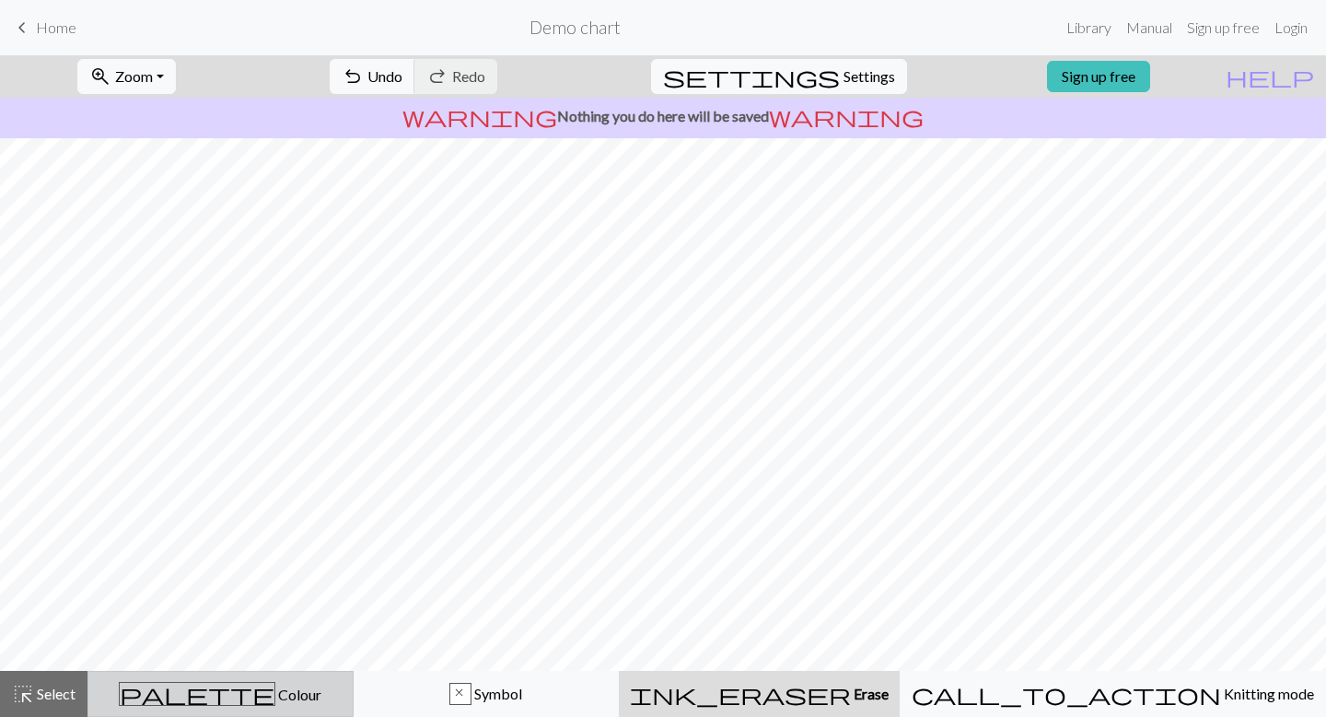
click at [219, 701] on span "palette" at bounding box center [197, 694] width 155 height 26
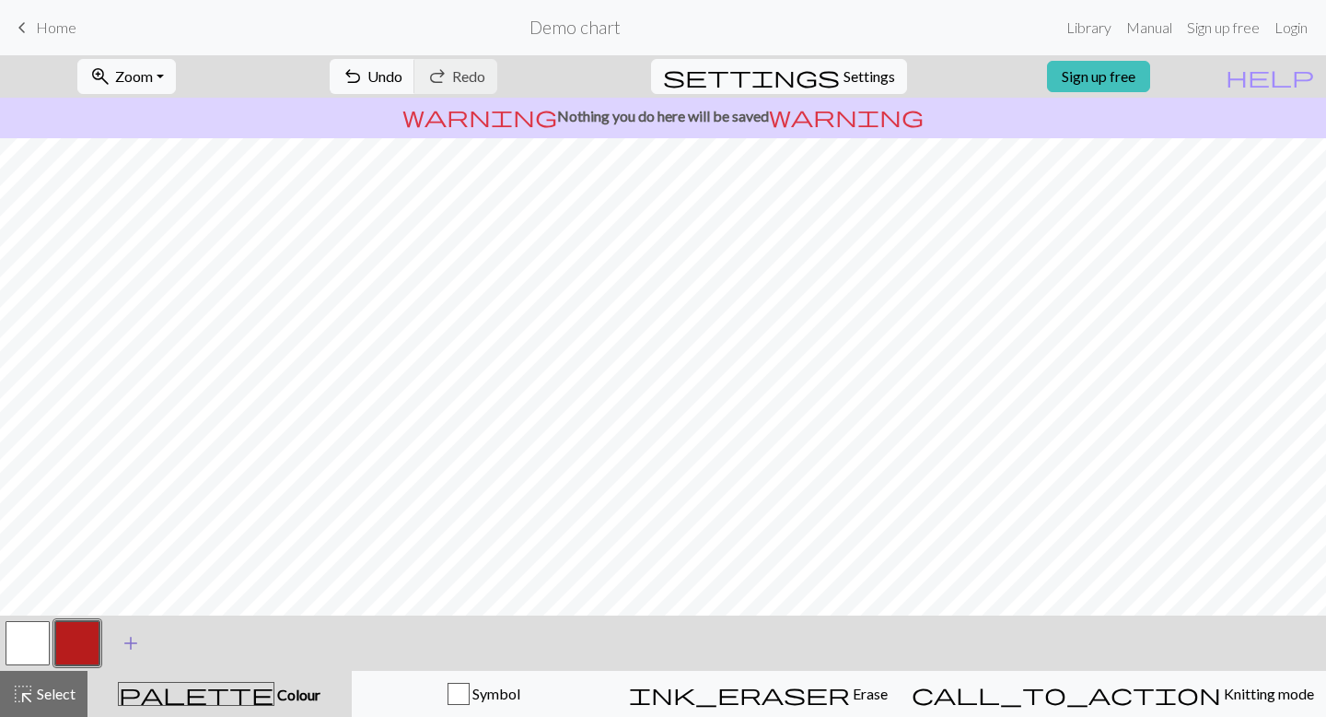
click at [134, 637] on span "add" at bounding box center [131, 643] width 22 height 26
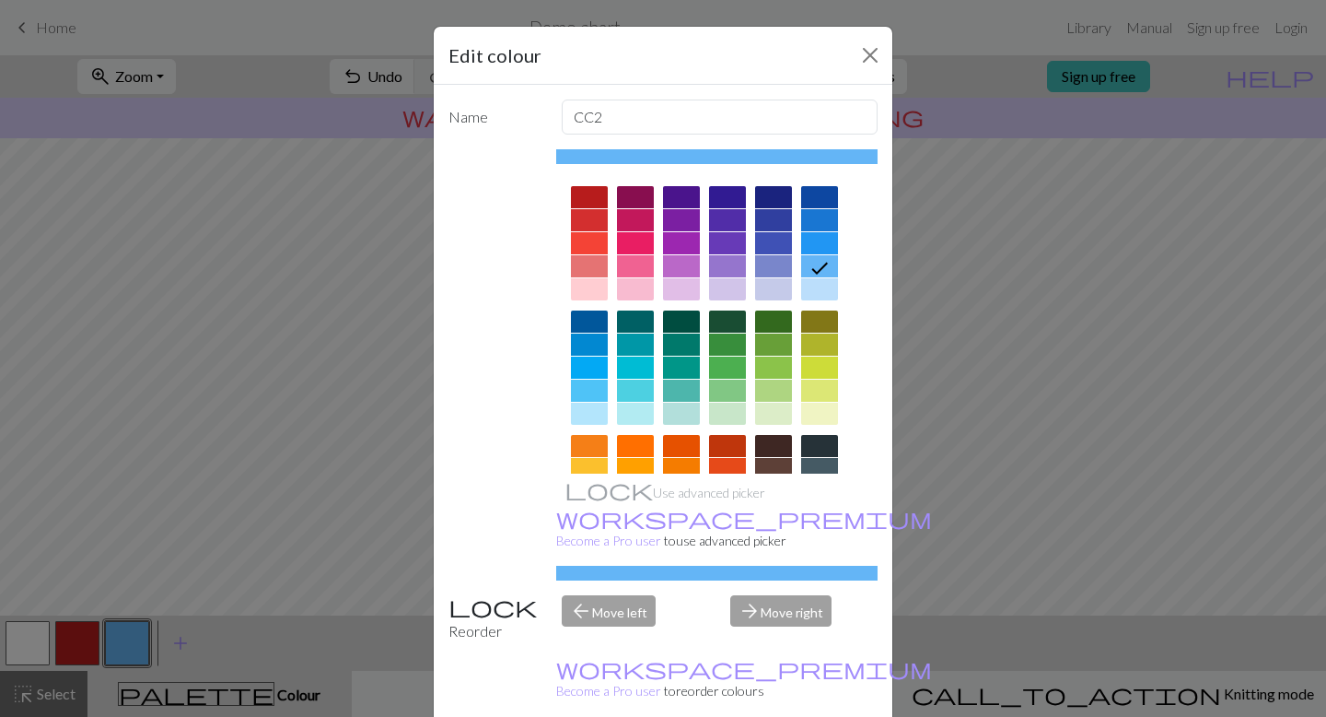
click at [776, 436] on div at bounding box center [773, 446] width 37 height 22
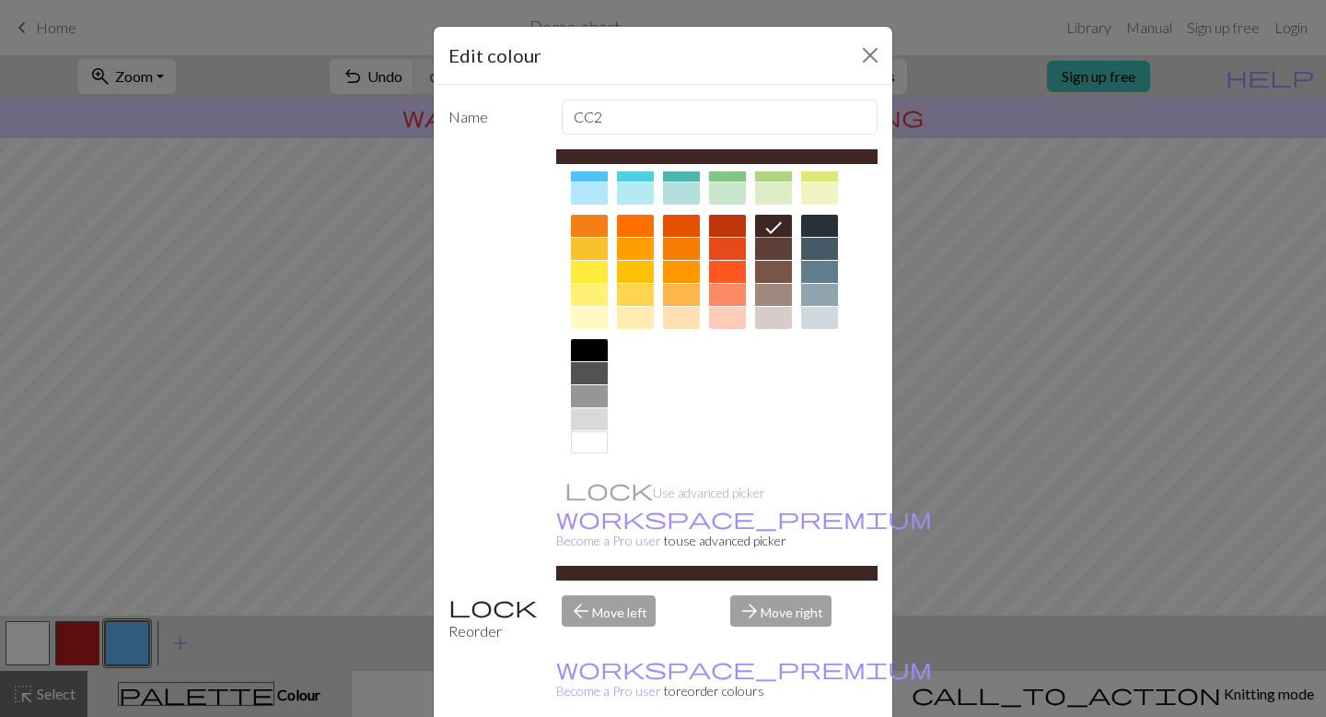
scroll to position [221, 0]
click at [581, 340] on div at bounding box center [589, 349] width 37 height 22
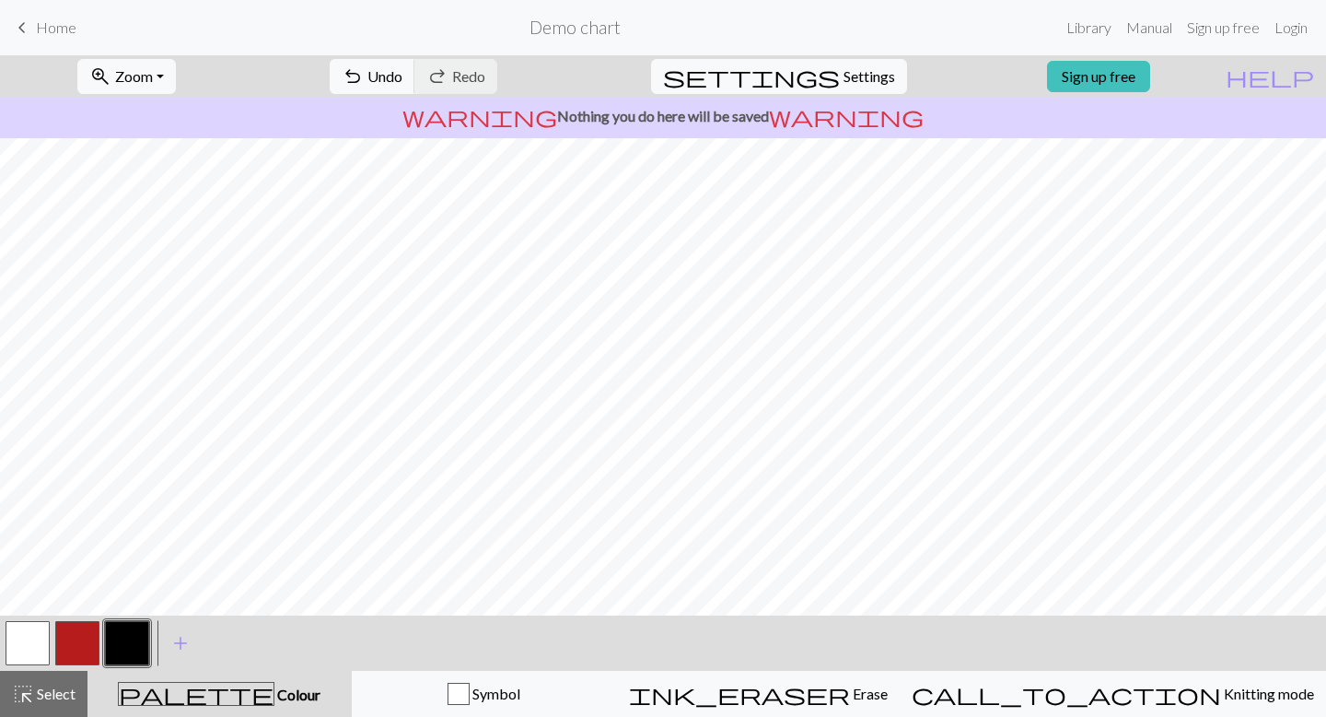
click at [78, 650] on button "button" at bounding box center [77, 643] width 44 height 44
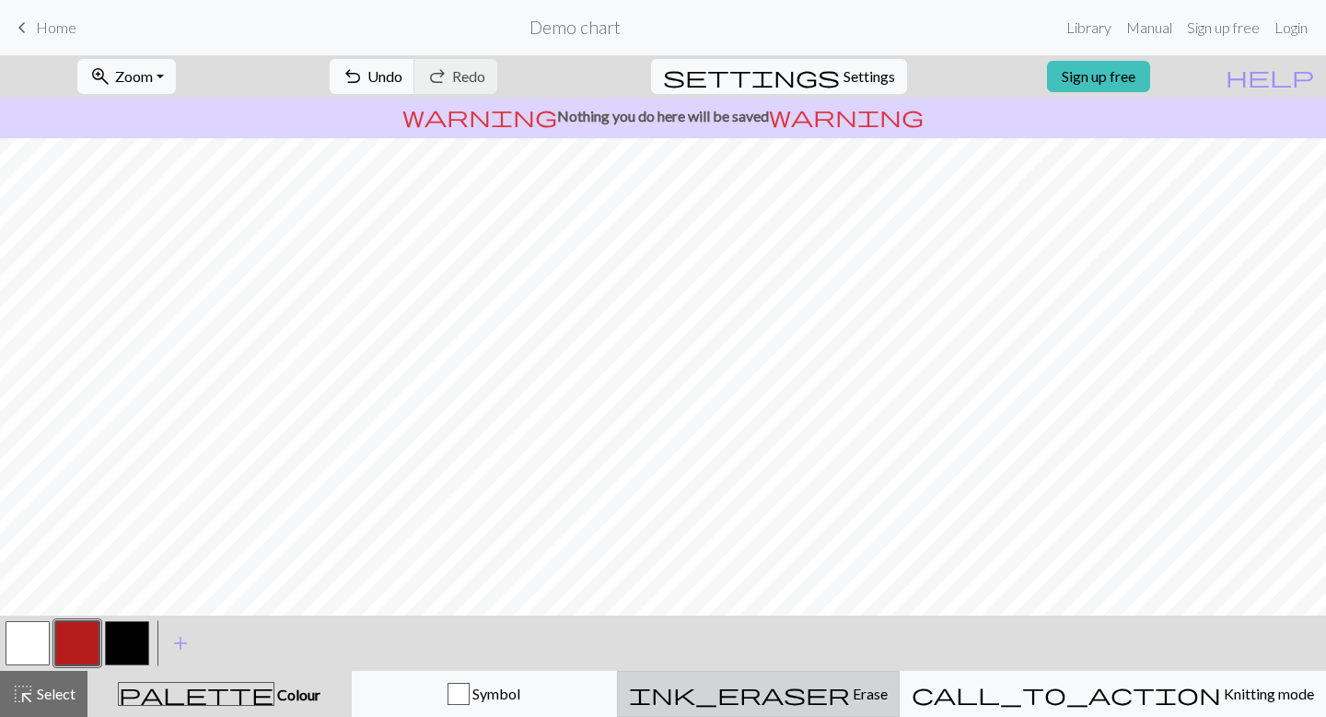
click at [880, 689] on span "Erase" at bounding box center [869, 693] width 38 height 18
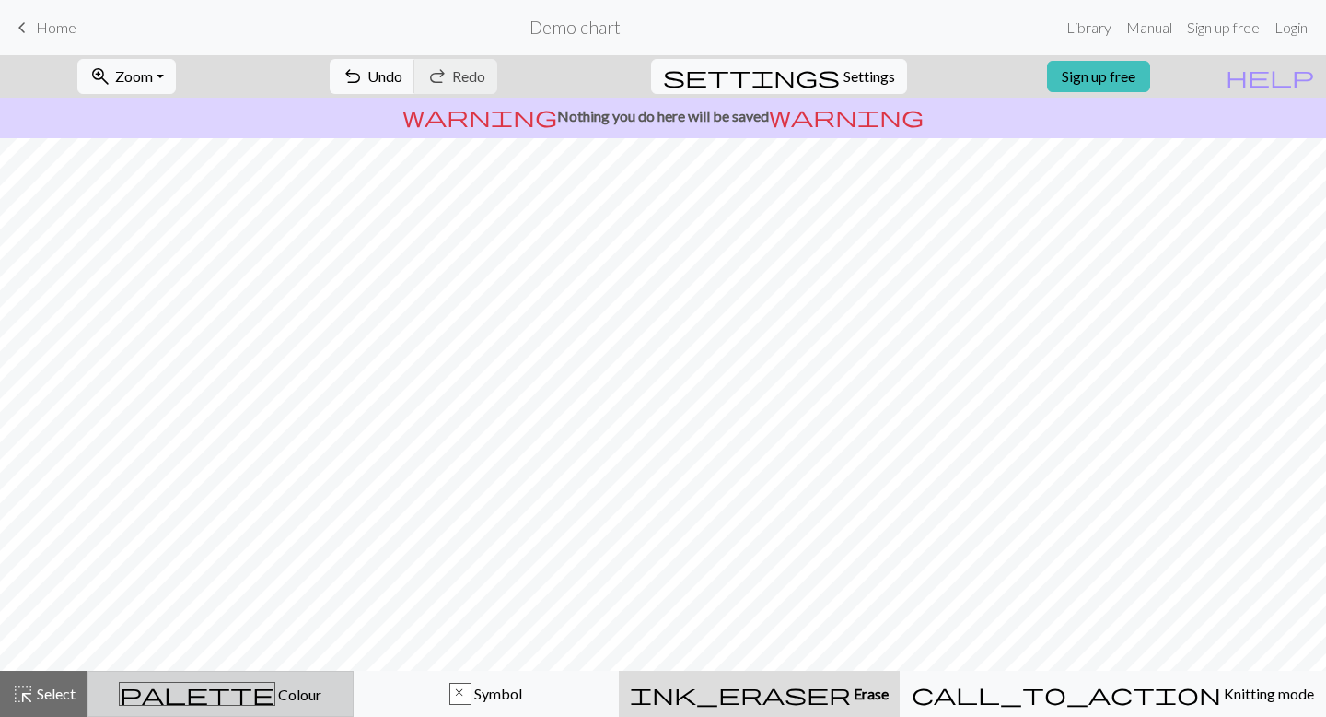
click at [225, 698] on span "palette" at bounding box center [197, 694] width 155 height 26
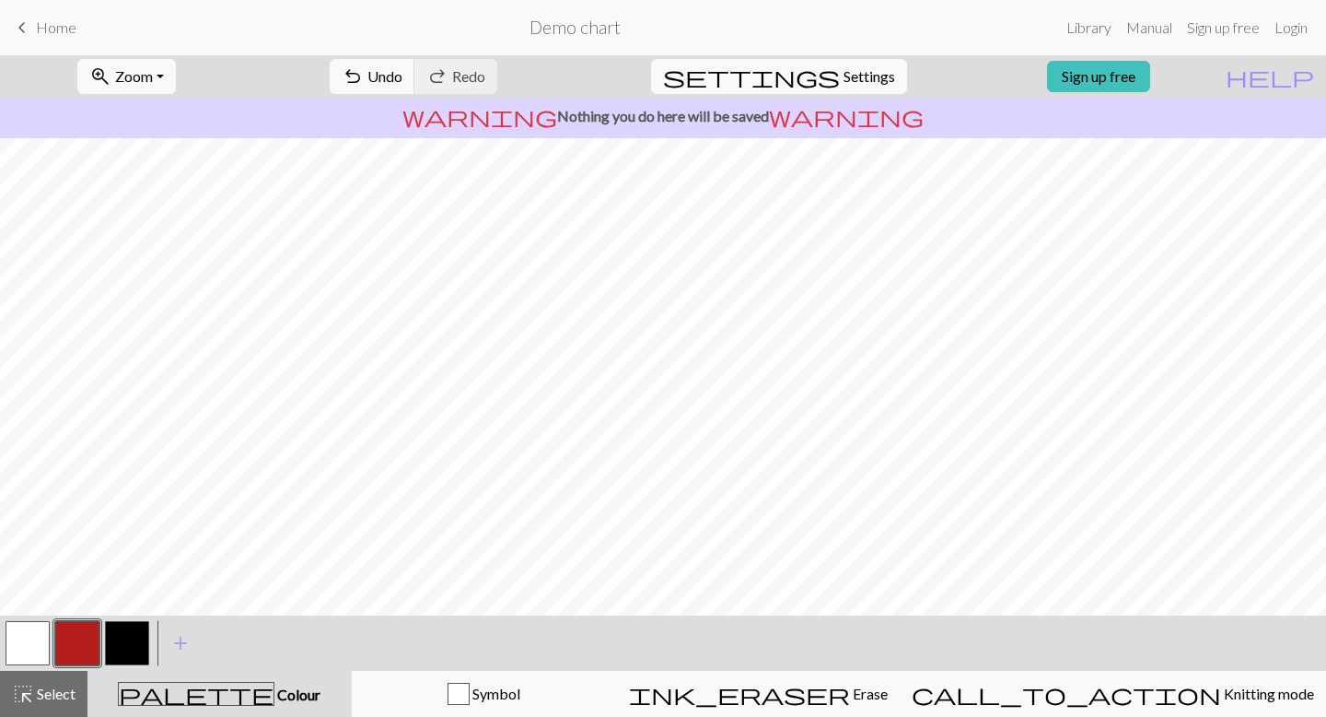
click at [130, 648] on button "button" at bounding box center [127, 643] width 44 height 44
click at [79, 643] on button "button" at bounding box center [77, 643] width 44 height 44
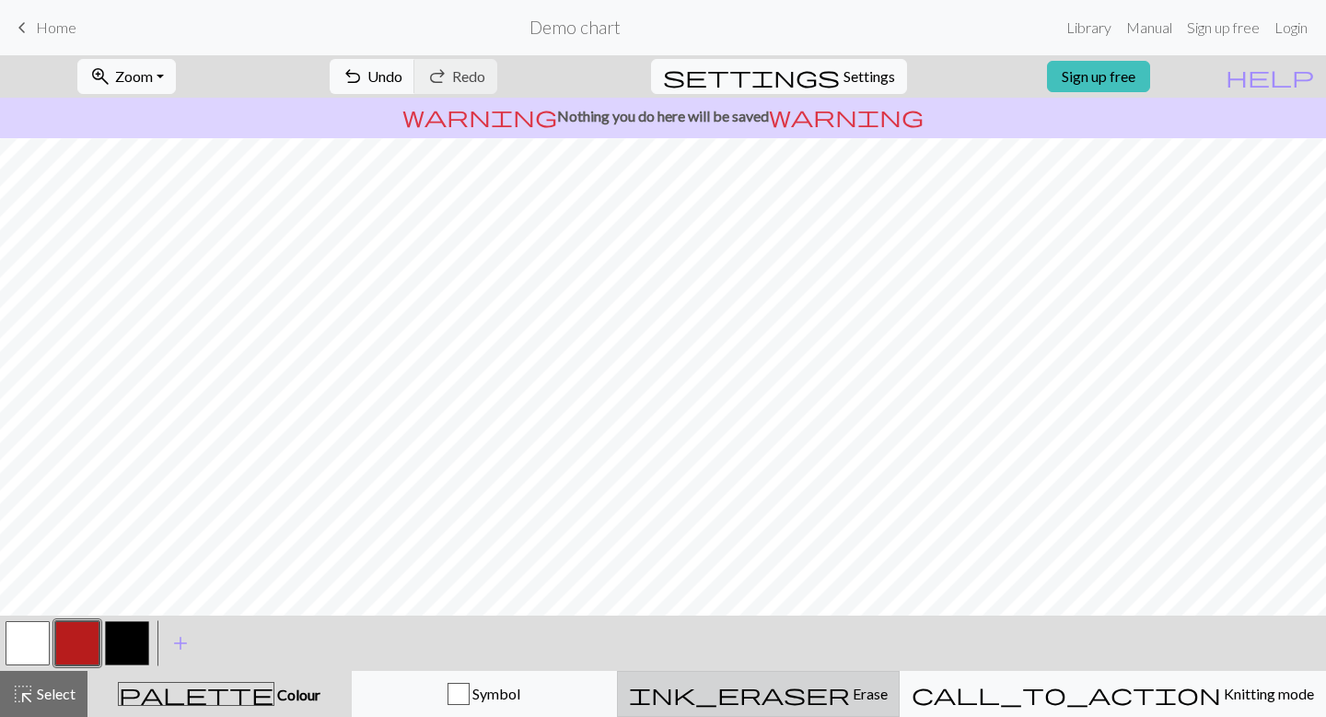
click at [888, 698] on div "ink_eraser Erase Erase" at bounding box center [758, 694] width 259 height 22
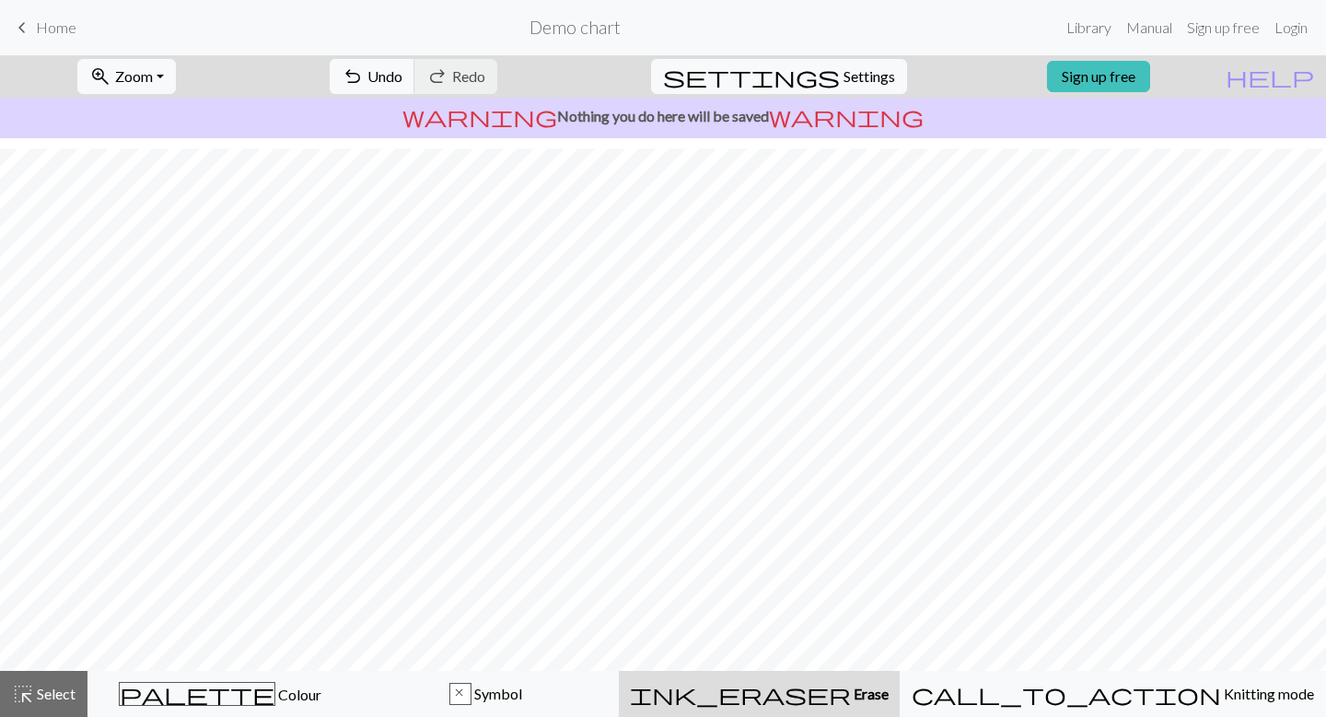
scroll to position [382, 0]
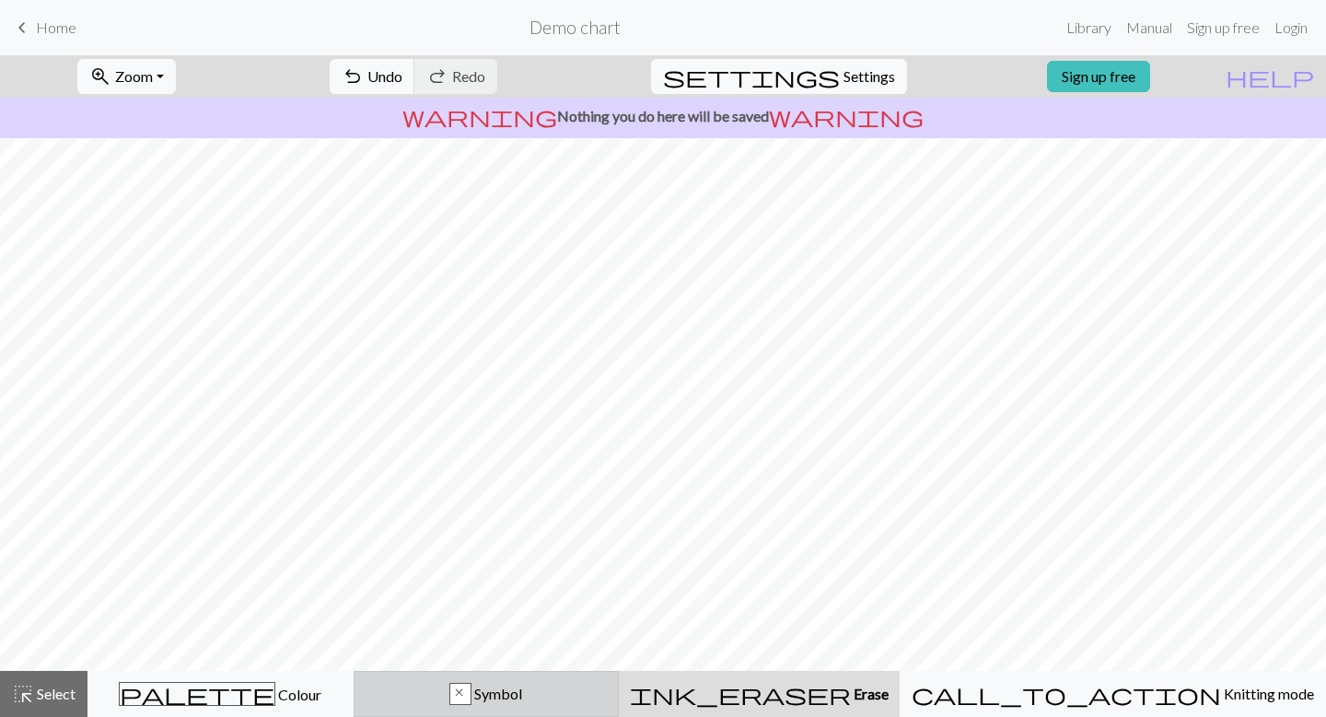
click at [522, 697] on span "Symbol" at bounding box center [497, 693] width 51 height 18
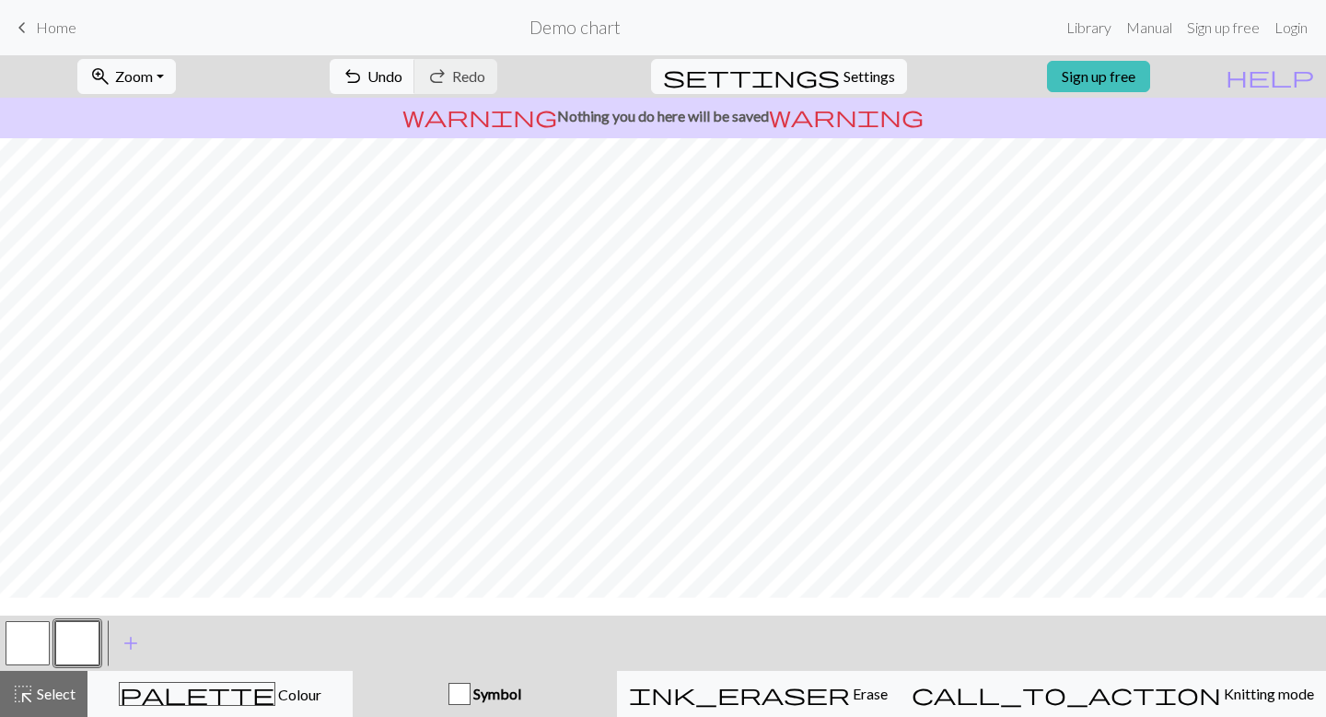
scroll to position [528, 0]
click at [471, 692] on div "button" at bounding box center [460, 694] width 22 height 22
click at [471, 693] on div "button" at bounding box center [460, 694] width 22 height 22
click at [471, 690] on div "button" at bounding box center [460, 694] width 22 height 22
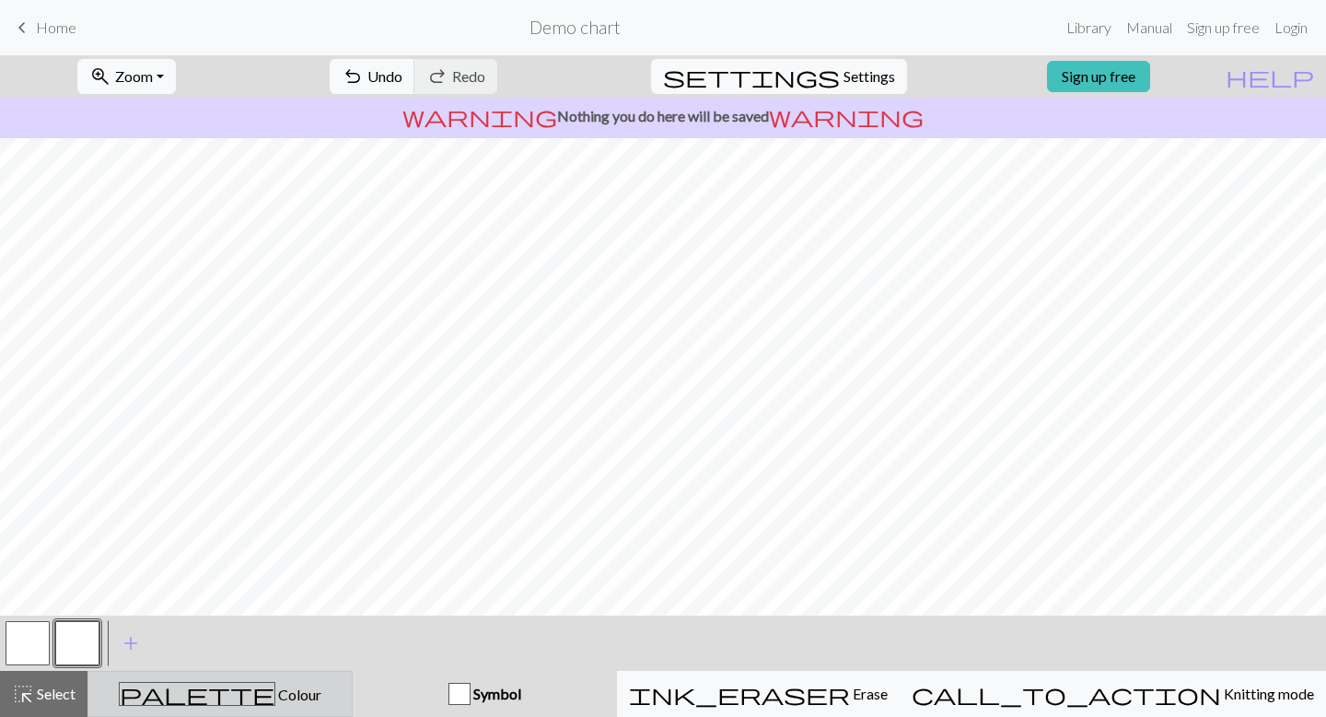
click at [312, 692] on div "palette Colour Colour" at bounding box center [219, 694] width 241 height 24
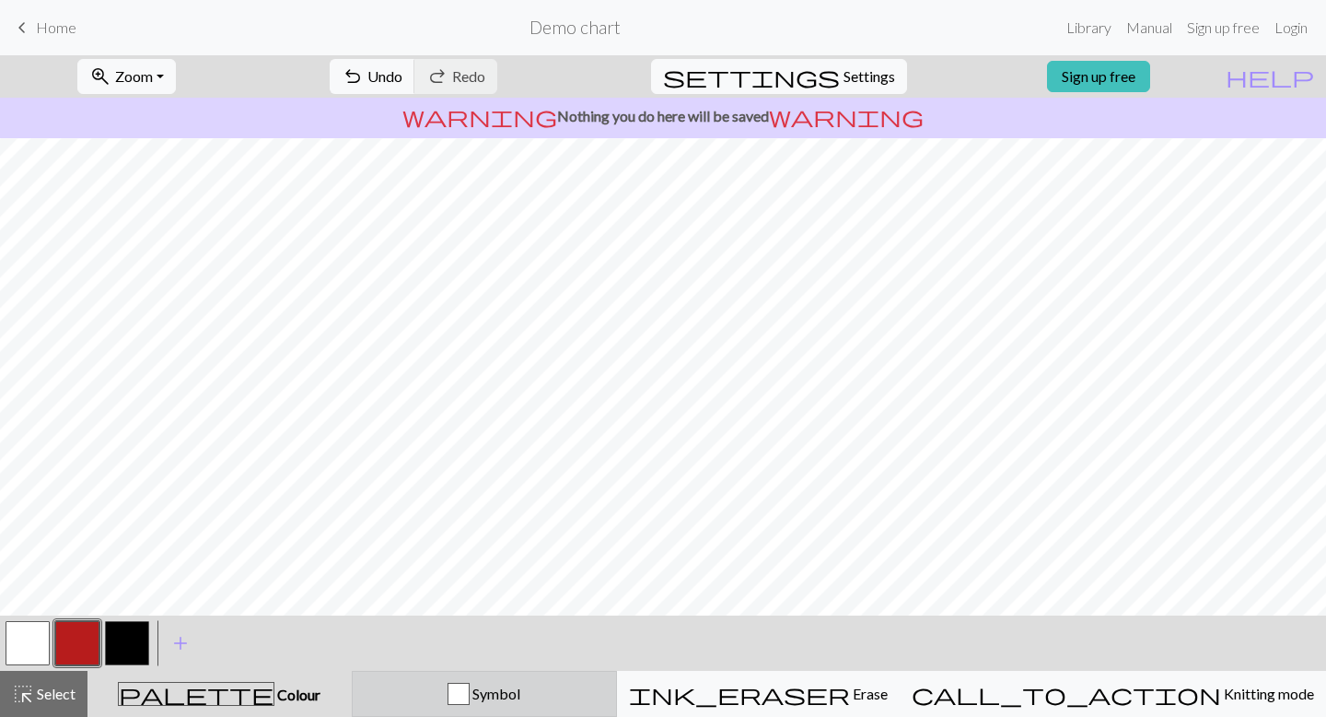
click at [498, 696] on div "Symbol" at bounding box center [484, 694] width 241 height 22
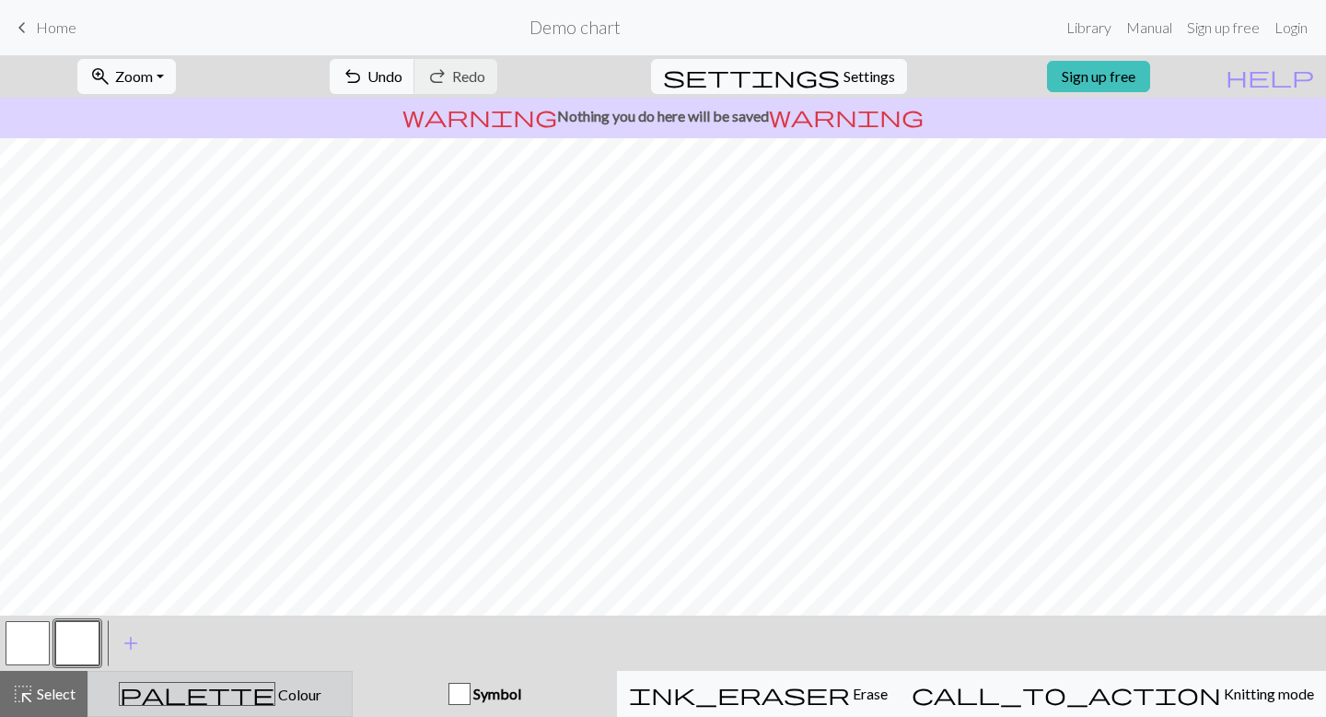
click at [267, 683] on div "palette Colour Colour" at bounding box center [219, 694] width 241 height 24
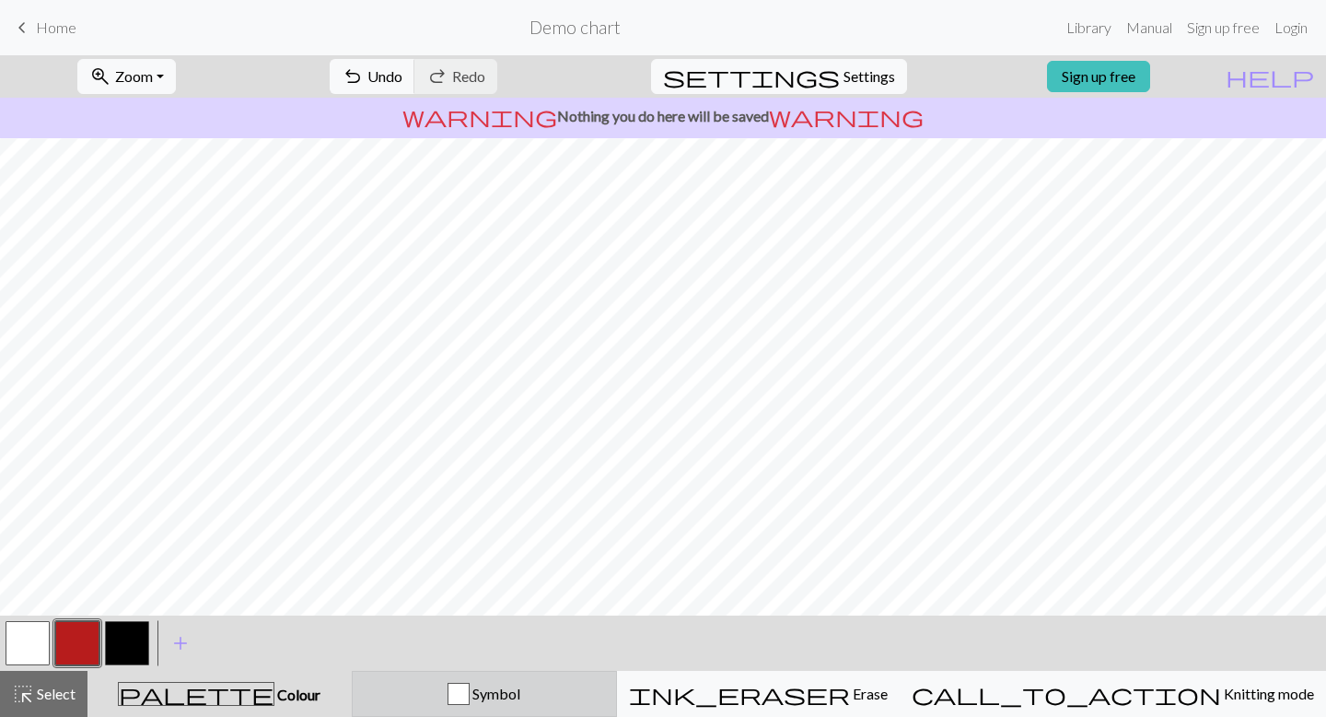
click at [411, 695] on div "Symbol" at bounding box center [484, 694] width 241 height 22
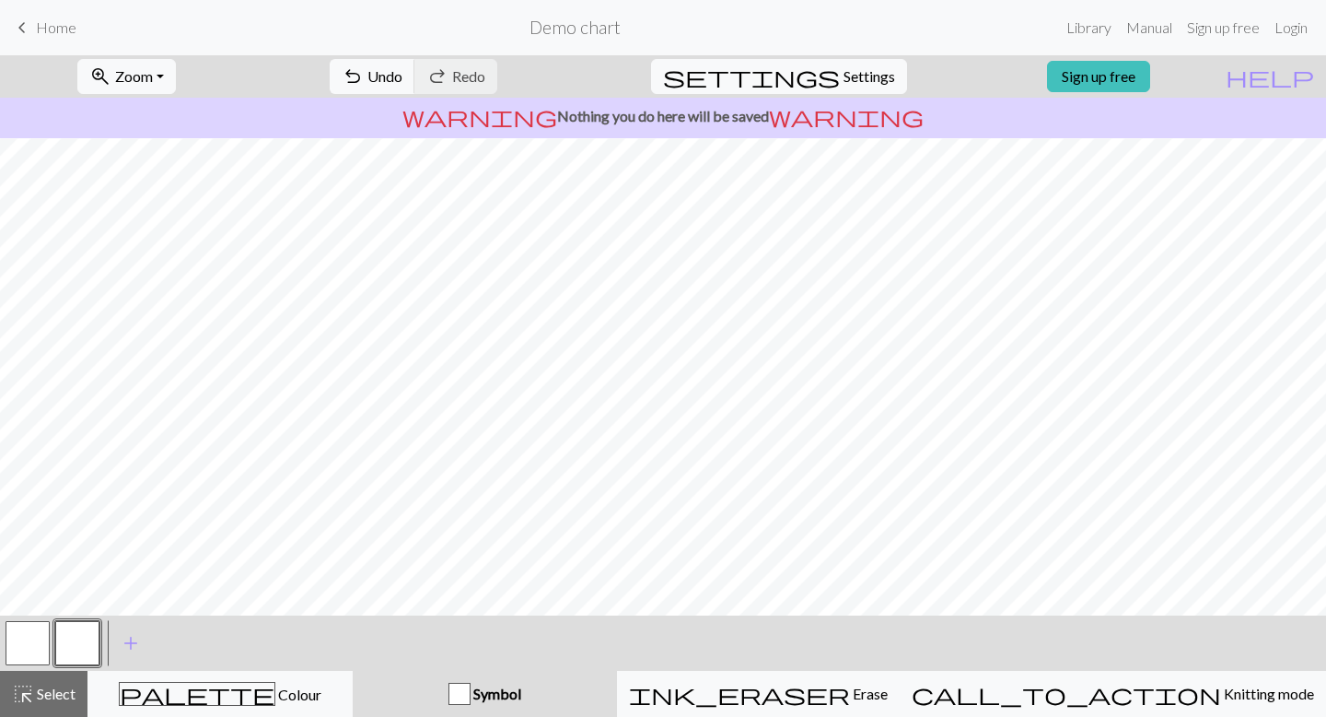
click at [59, 627] on button "button" at bounding box center [77, 643] width 44 height 44
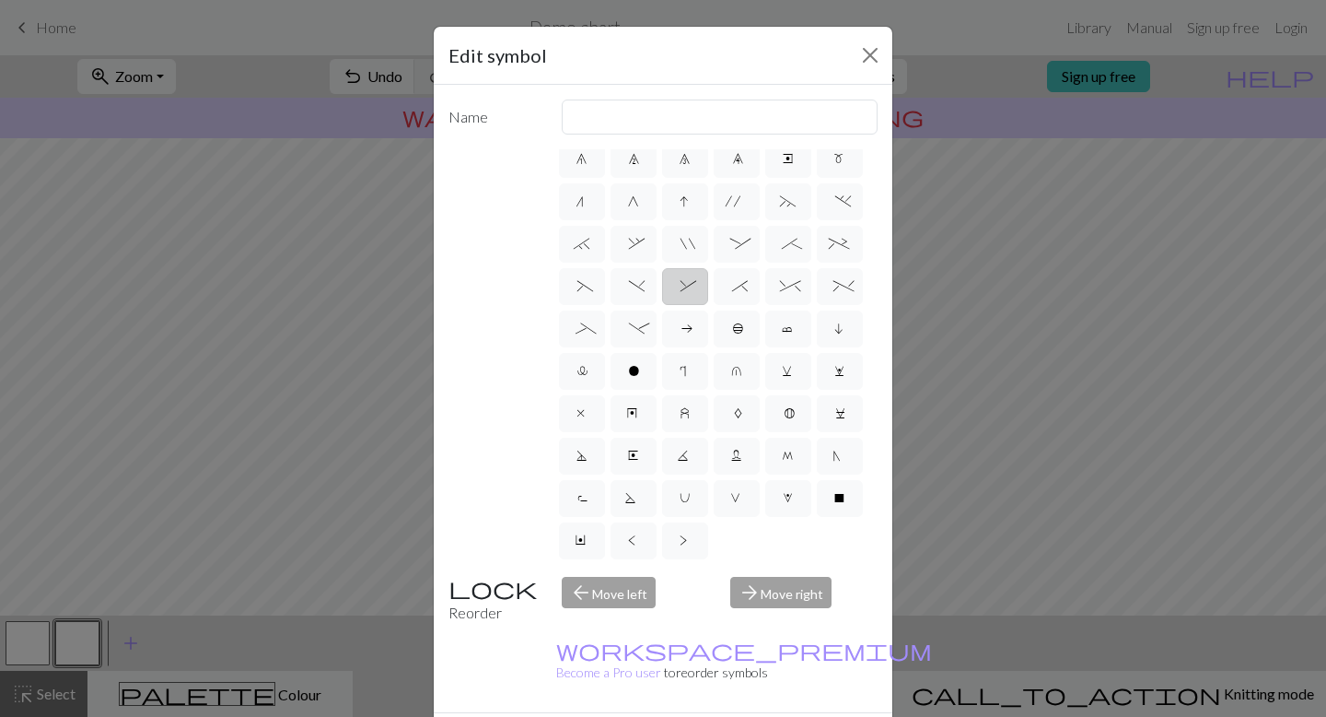
scroll to position [0, 0]
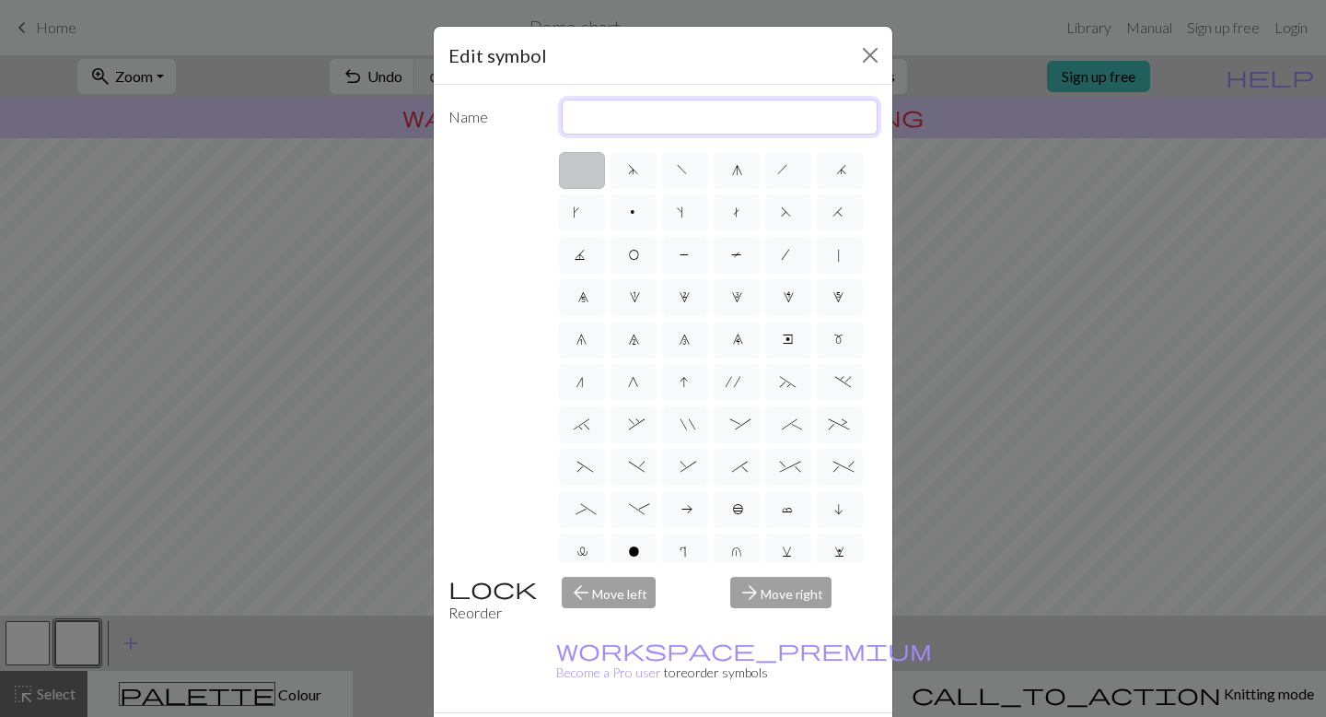
click at [592, 126] on input "text" at bounding box center [720, 116] width 317 height 35
click at [630, 554] on span "o" at bounding box center [633, 553] width 11 height 18
click at [630, 552] on input "o" at bounding box center [634, 546] width 12 height 12
radio input "true"
type input "purl"
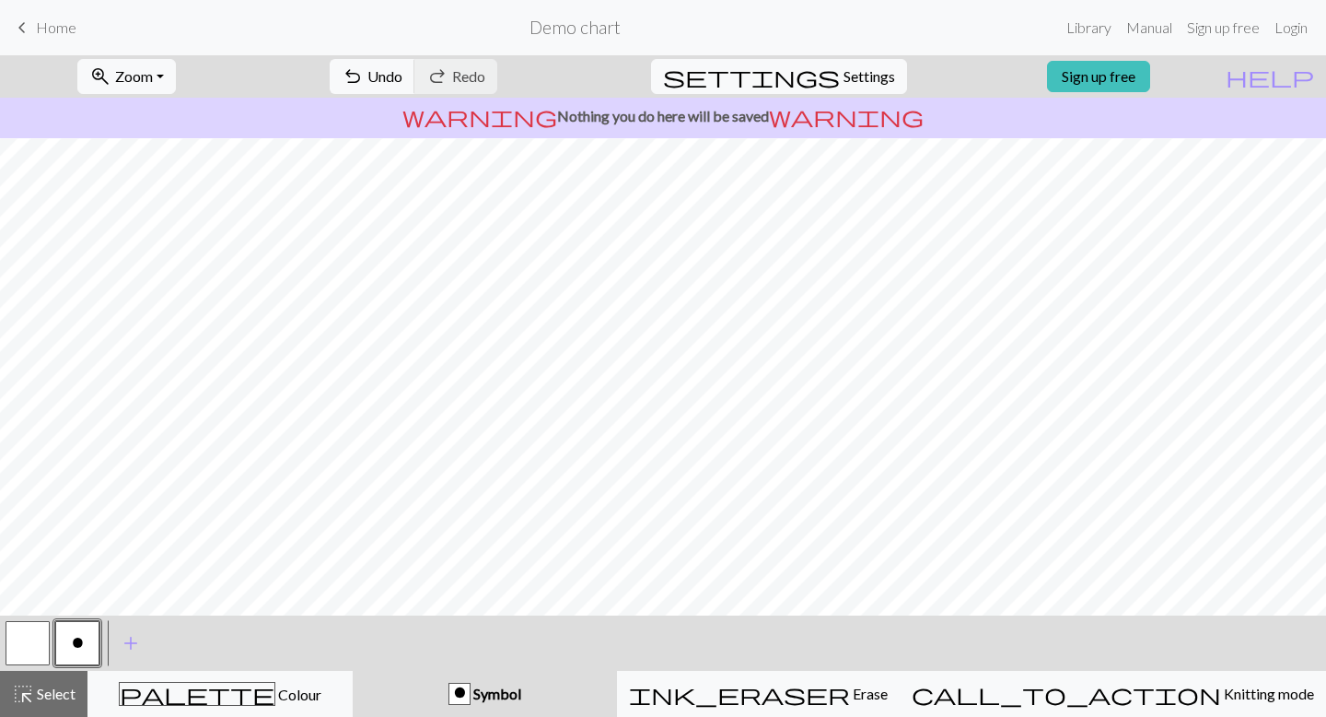
click at [30, 648] on button "button" at bounding box center [28, 643] width 44 height 44
click at [100, 634] on div "o" at bounding box center [78, 643] width 50 height 50
click at [84, 641] on button "o" at bounding box center [77, 643] width 44 height 44
click at [128, 648] on span "add" at bounding box center [131, 643] width 22 height 26
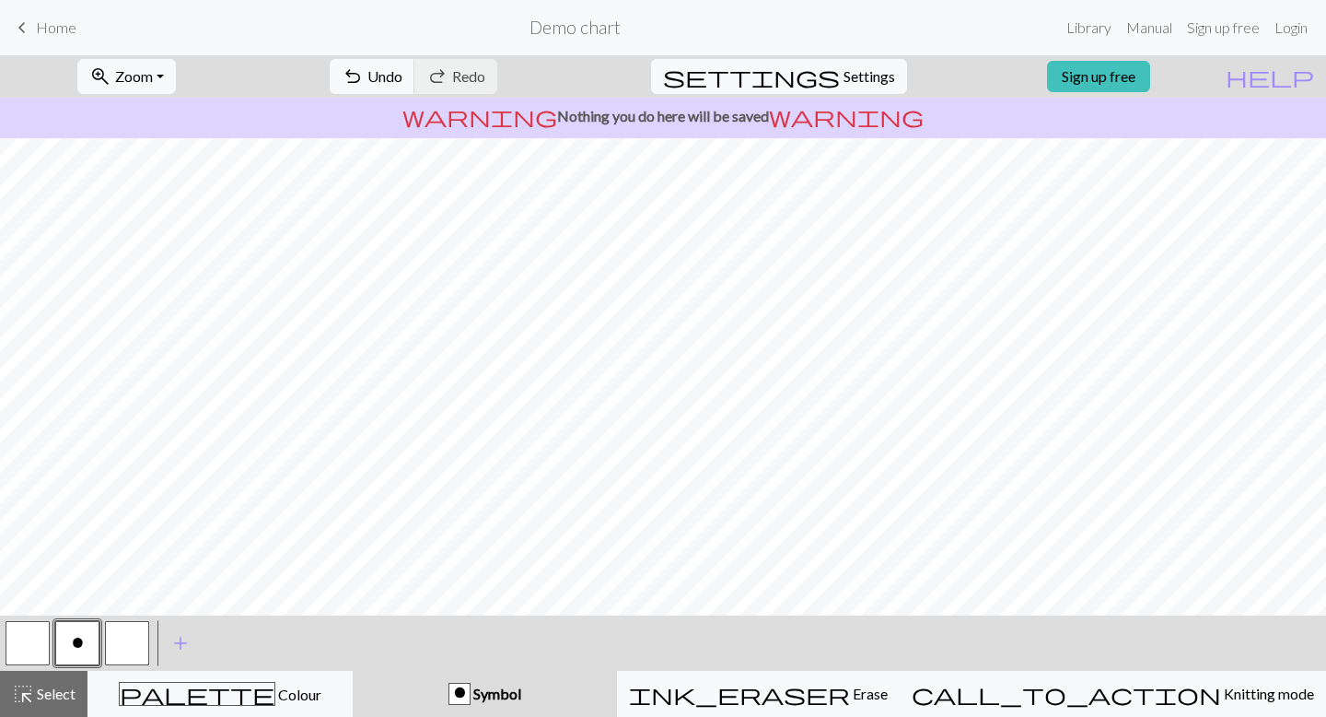
click at [114, 643] on button "button" at bounding box center [127, 643] width 44 height 44
click at [128, 639] on button "button" at bounding box center [127, 643] width 44 height 44
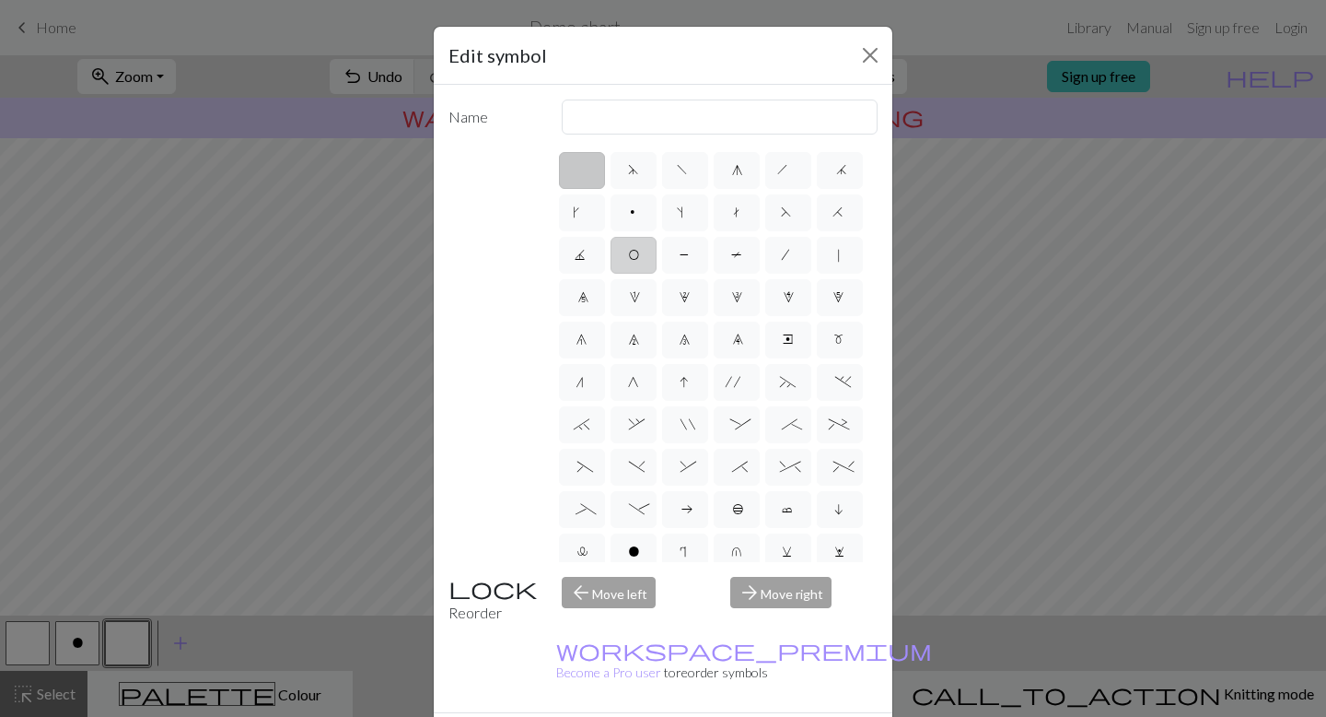
click at [625, 265] on label "O" at bounding box center [634, 255] width 46 height 37
click at [628, 255] on input "O" at bounding box center [634, 249] width 12 height 12
radio input "true"
type input "yo"
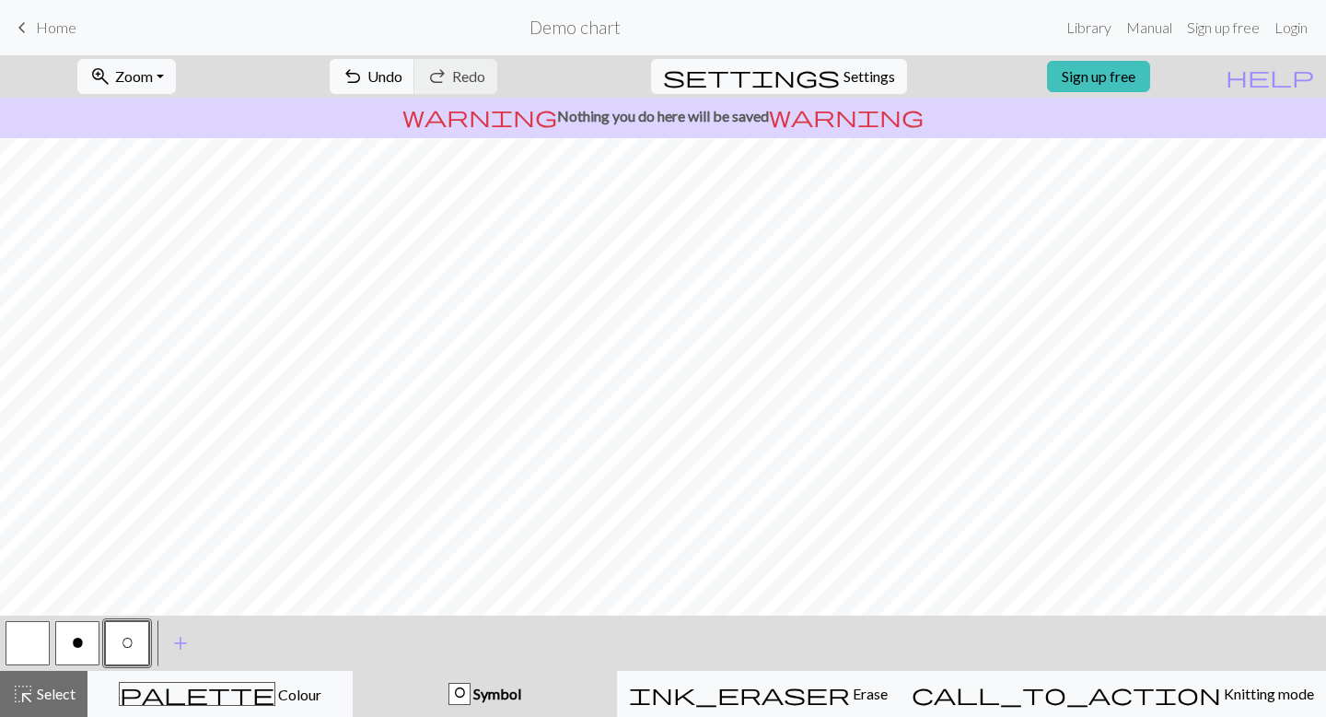
click at [126, 644] on span "O" at bounding box center [127, 645] width 11 height 18
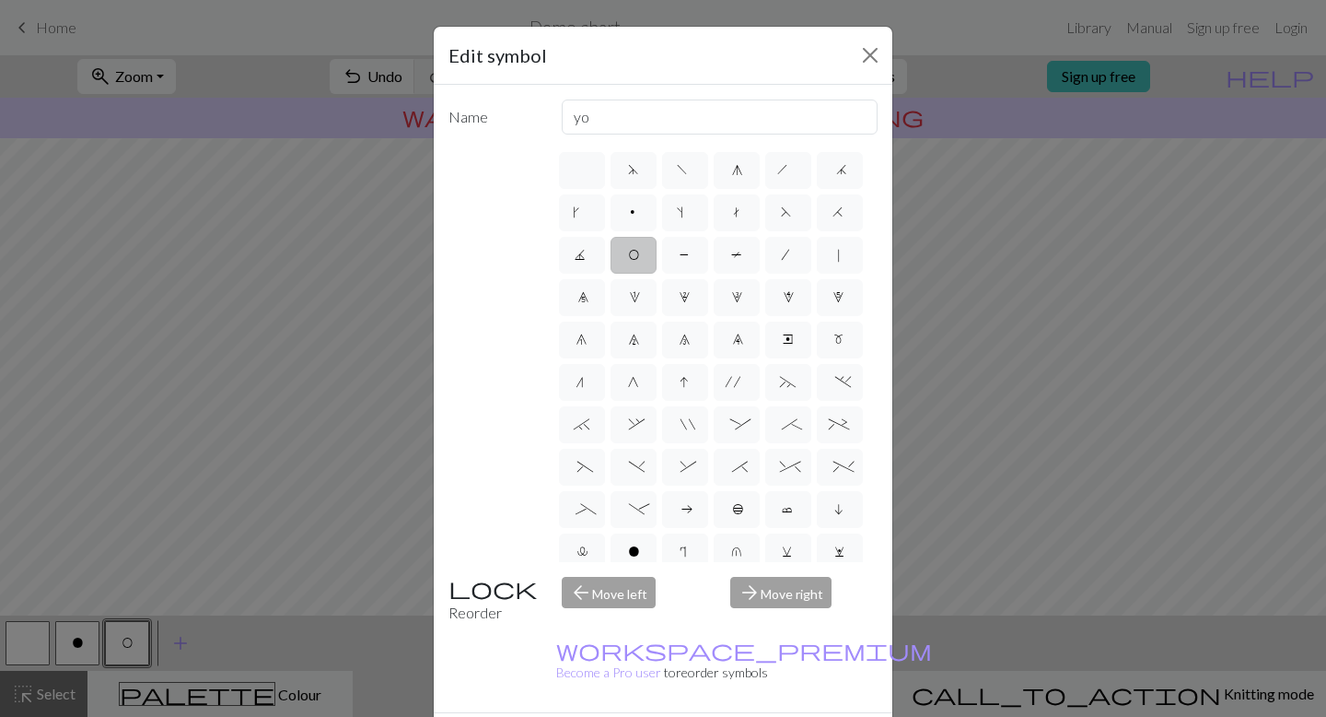
drag, startPoint x: 481, startPoint y: 703, endPoint x: 731, endPoint y: 700, distance: 250.6
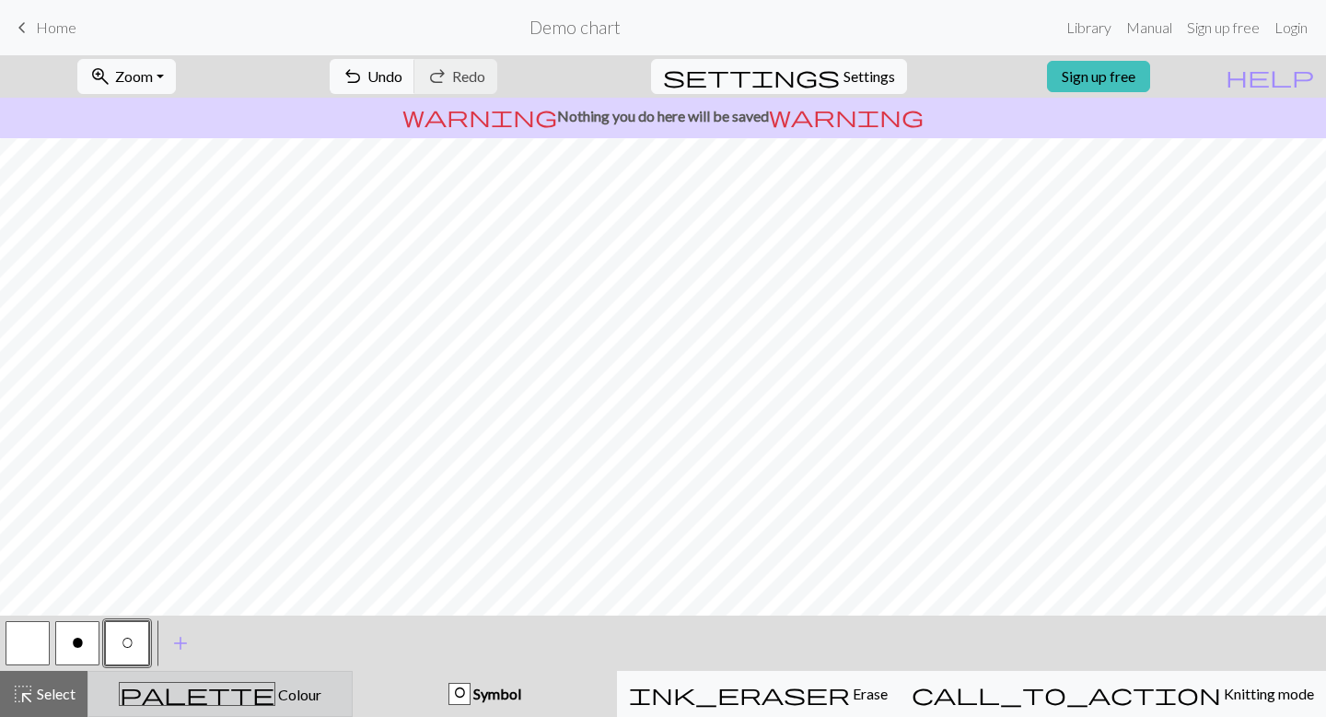
click at [172, 696] on div "palette Colour Colour" at bounding box center [219, 694] width 241 height 24
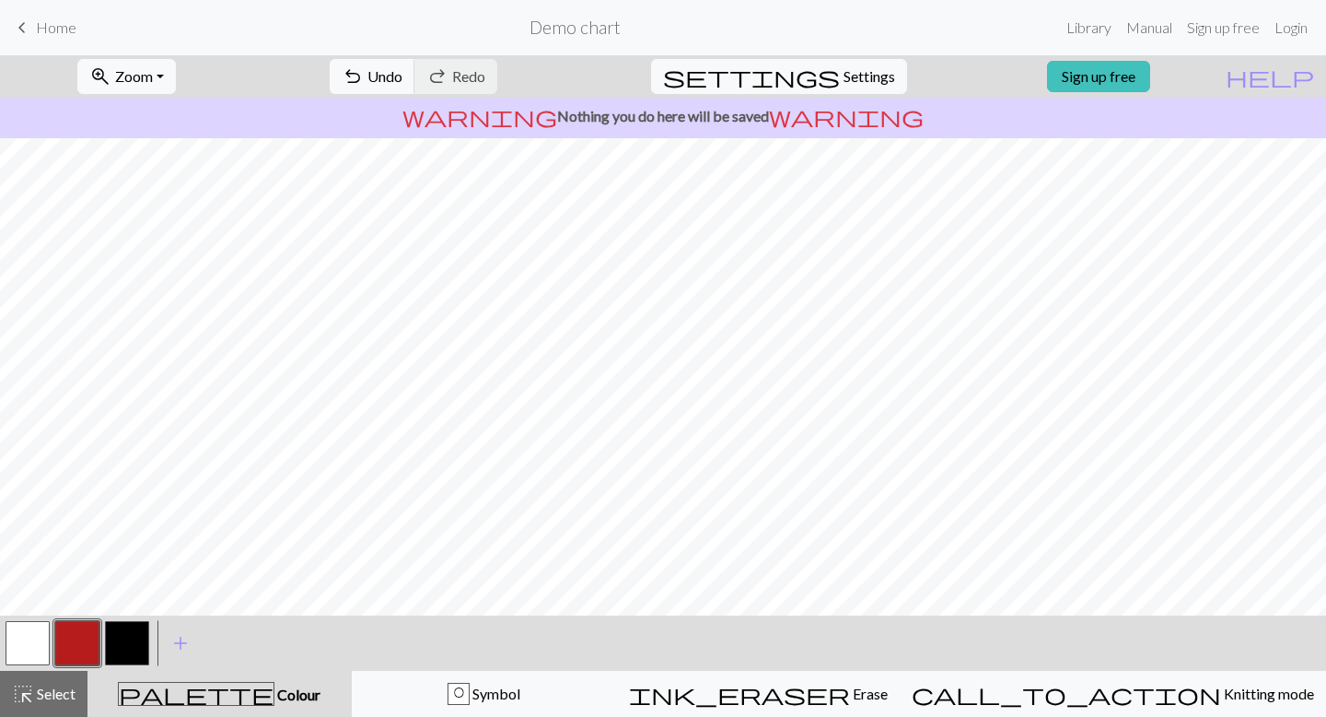
click at [130, 650] on button "button" at bounding box center [127, 643] width 44 height 44
click at [126, 644] on button "button" at bounding box center [127, 643] width 44 height 44
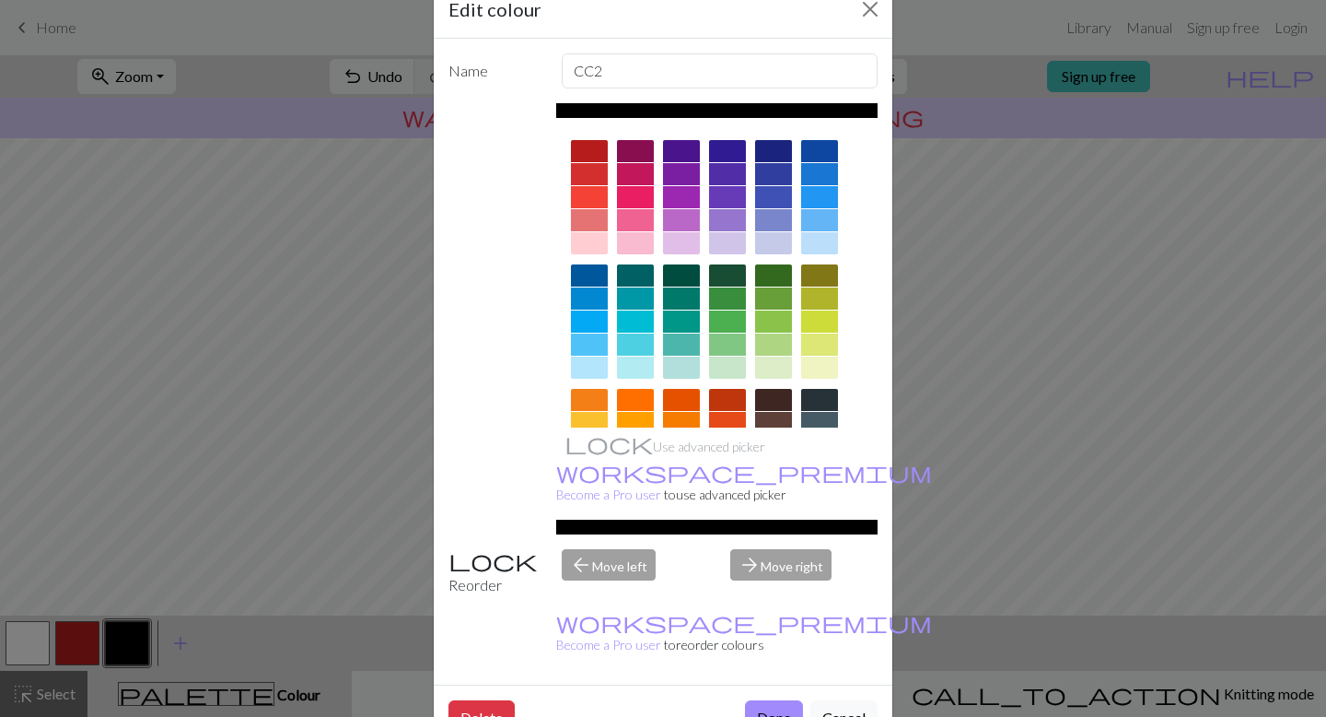
scroll to position [221, 0]
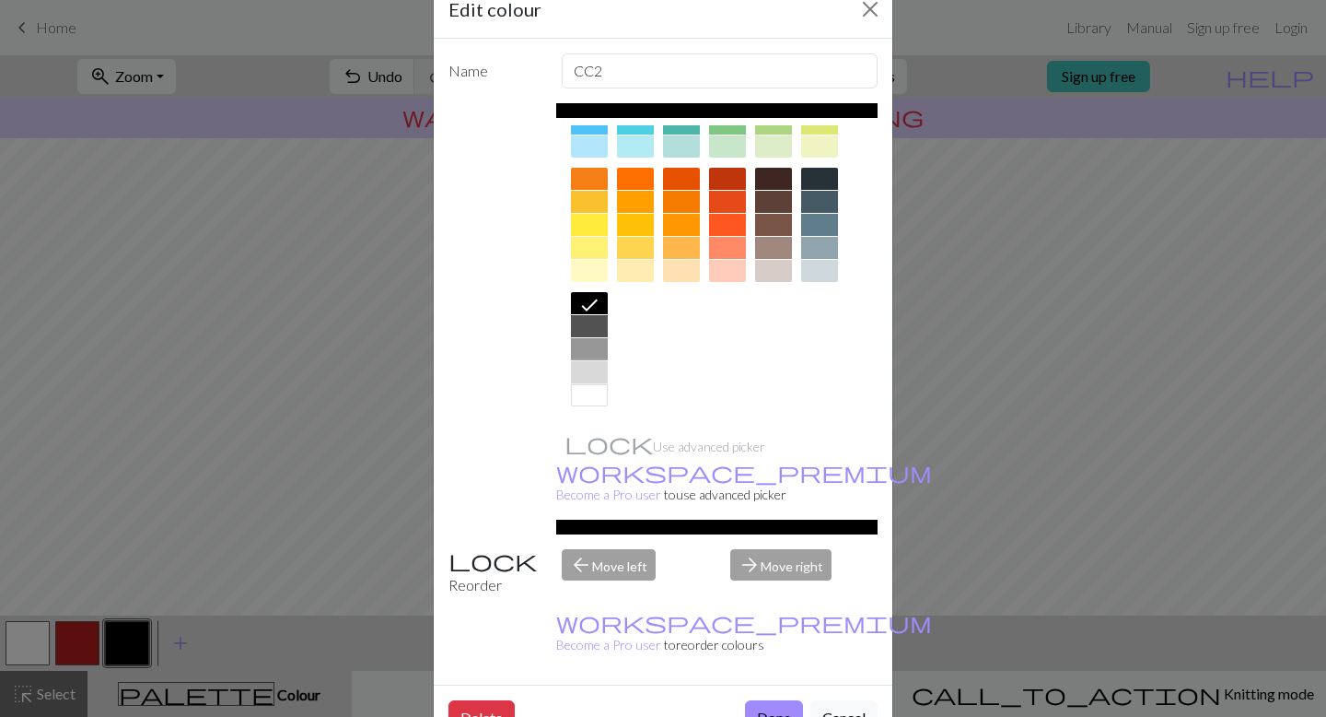
click at [602, 366] on div at bounding box center [589, 372] width 37 height 22
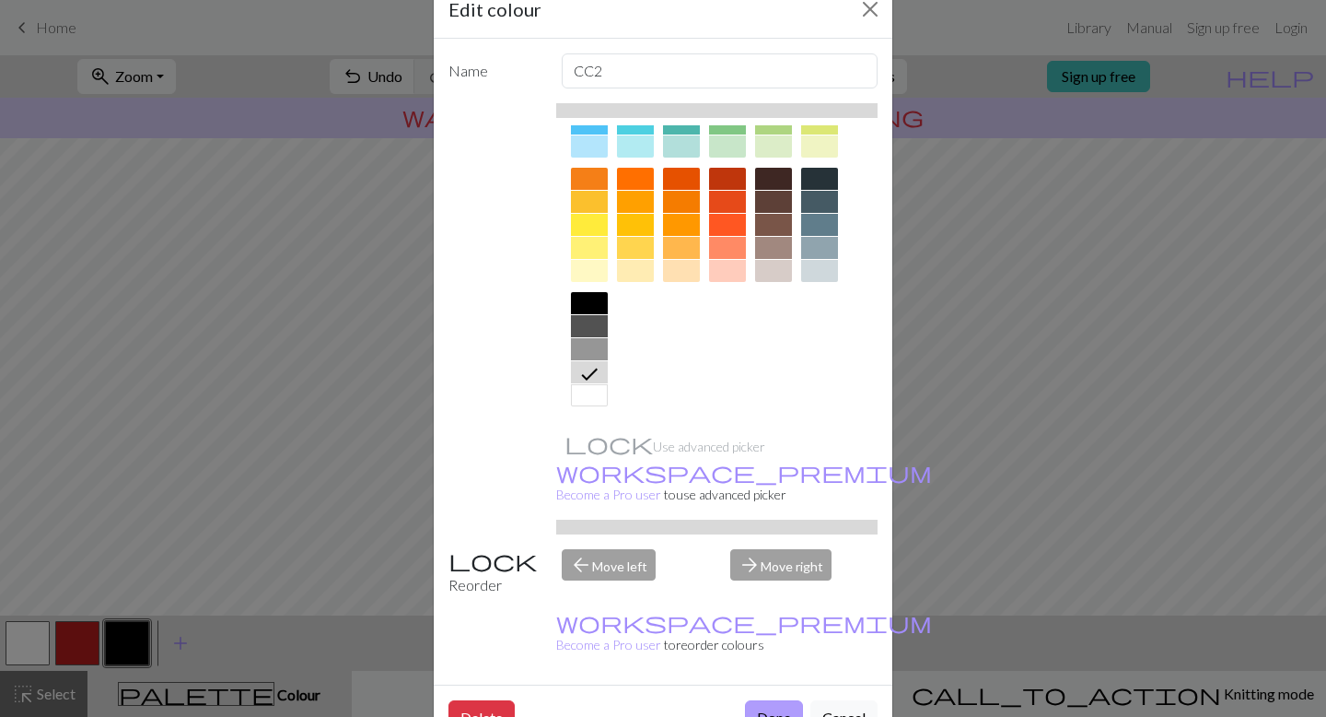
click at [767, 700] on button "Done" at bounding box center [774, 717] width 58 height 35
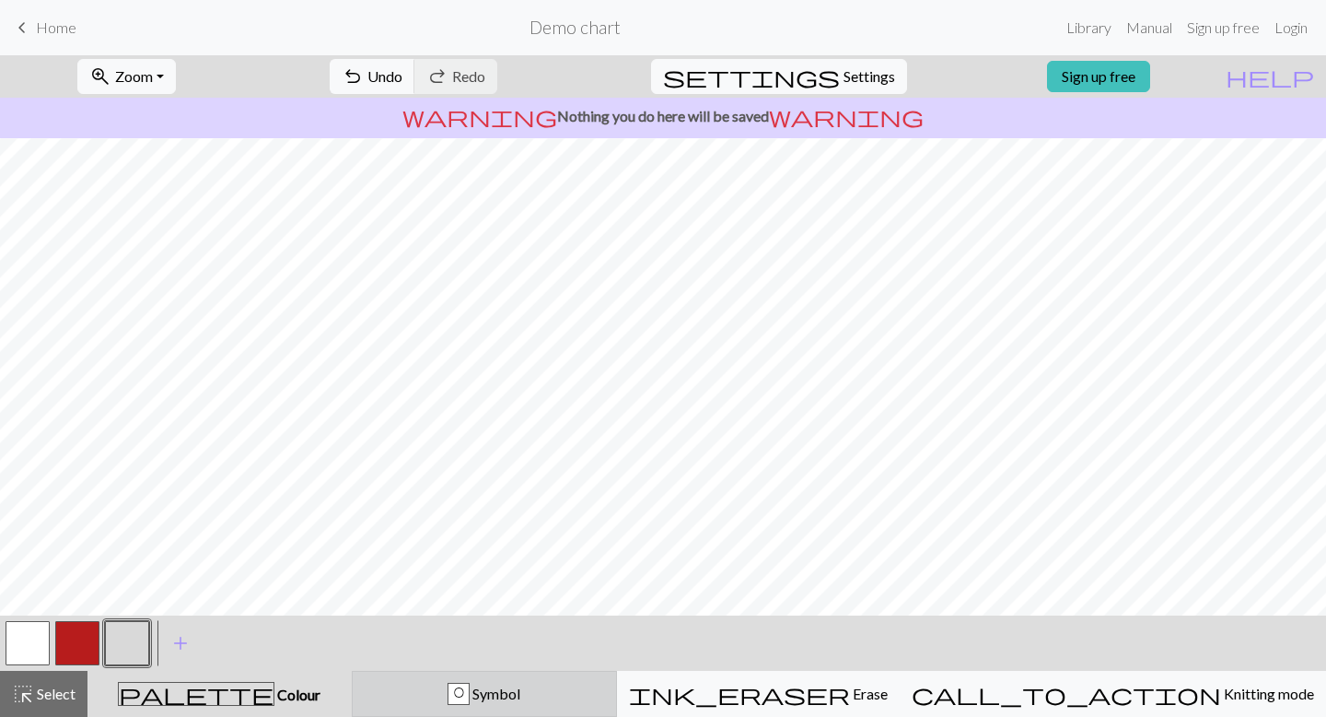
click at [523, 713] on button "O Symbol" at bounding box center [484, 694] width 265 height 46
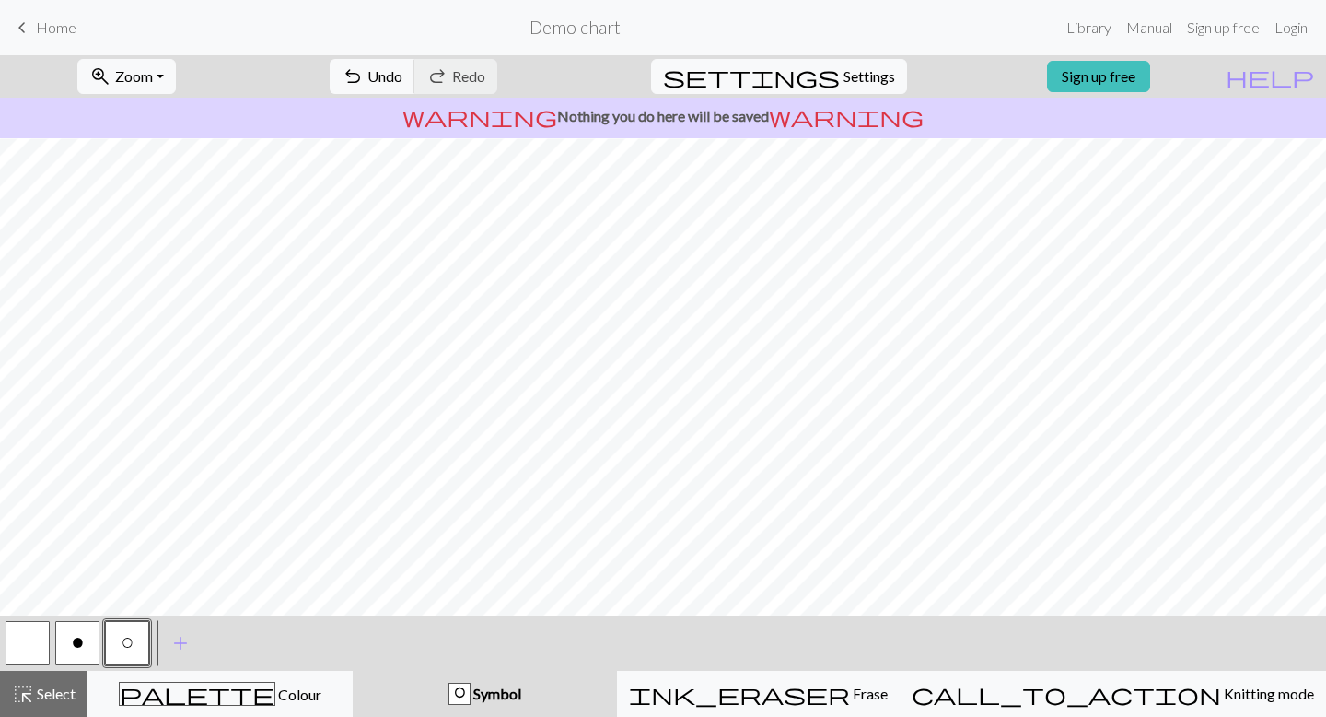
click at [65, 641] on button "o" at bounding box center [77, 643] width 44 height 44
